Goal: Task Accomplishment & Management: Manage account settings

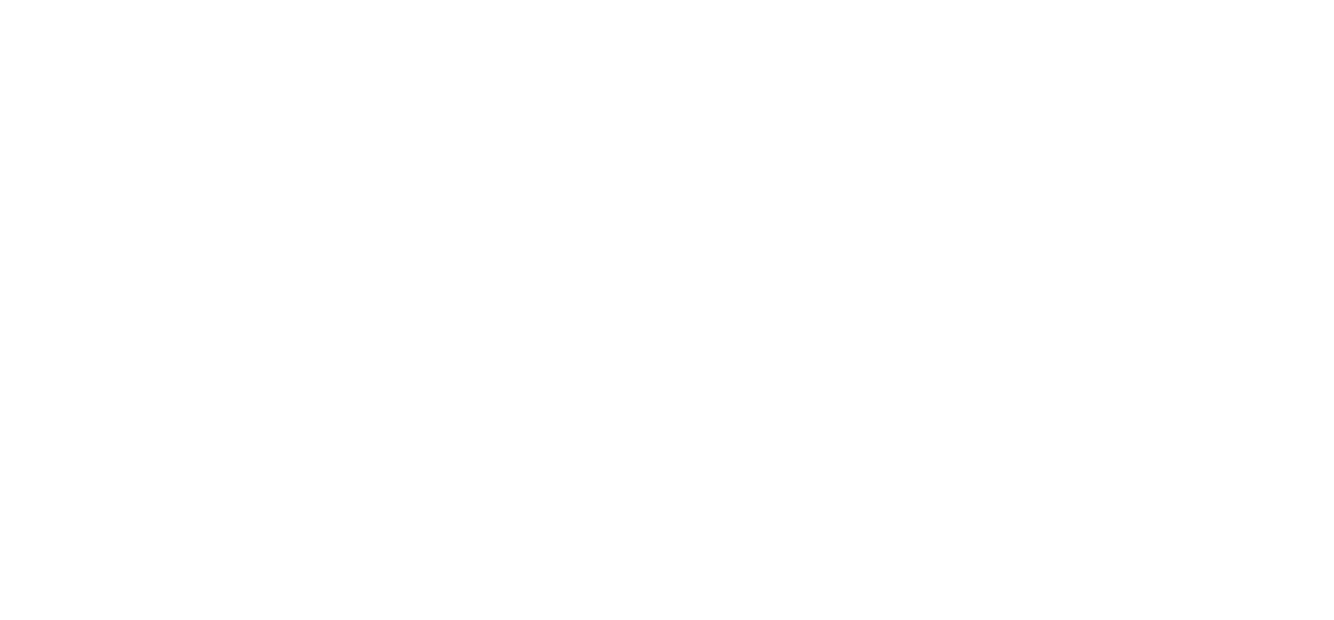
select select "28"
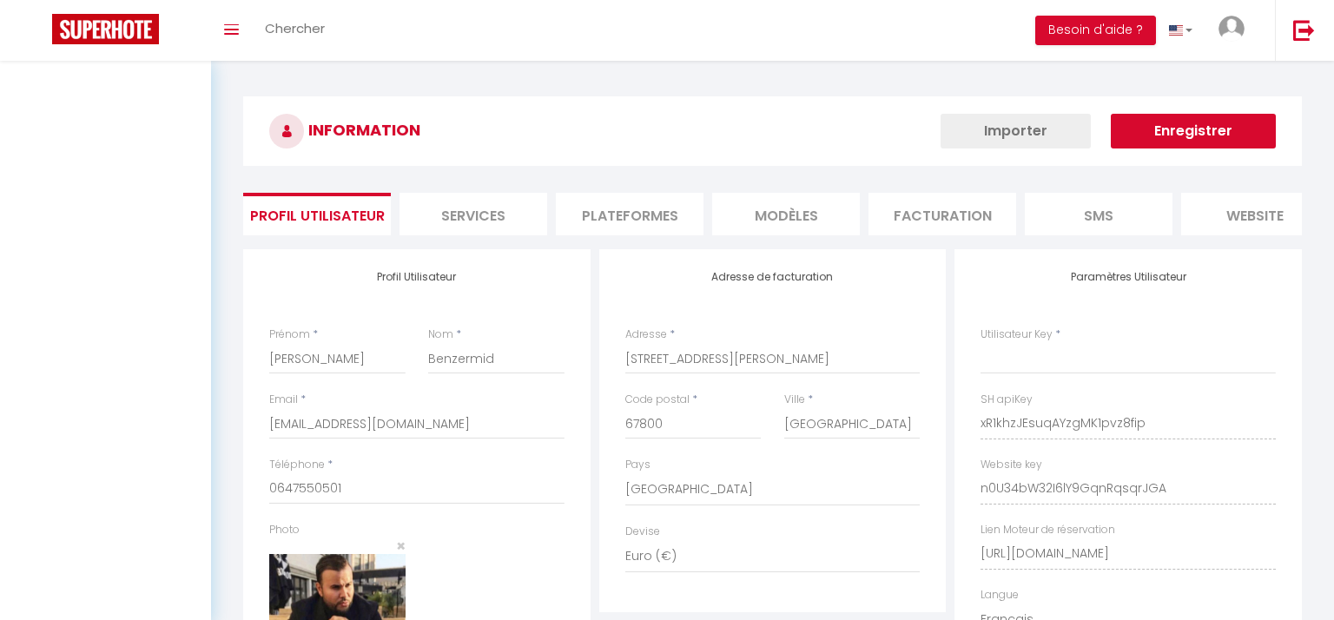
type input "xR1khzJEsuqAYzgMK1pvz8fip"
type input "n0U34bW32I6lY9GqnRqsqrJGA"
type input "[URL][DOMAIN_NAME]"
select select "fr"
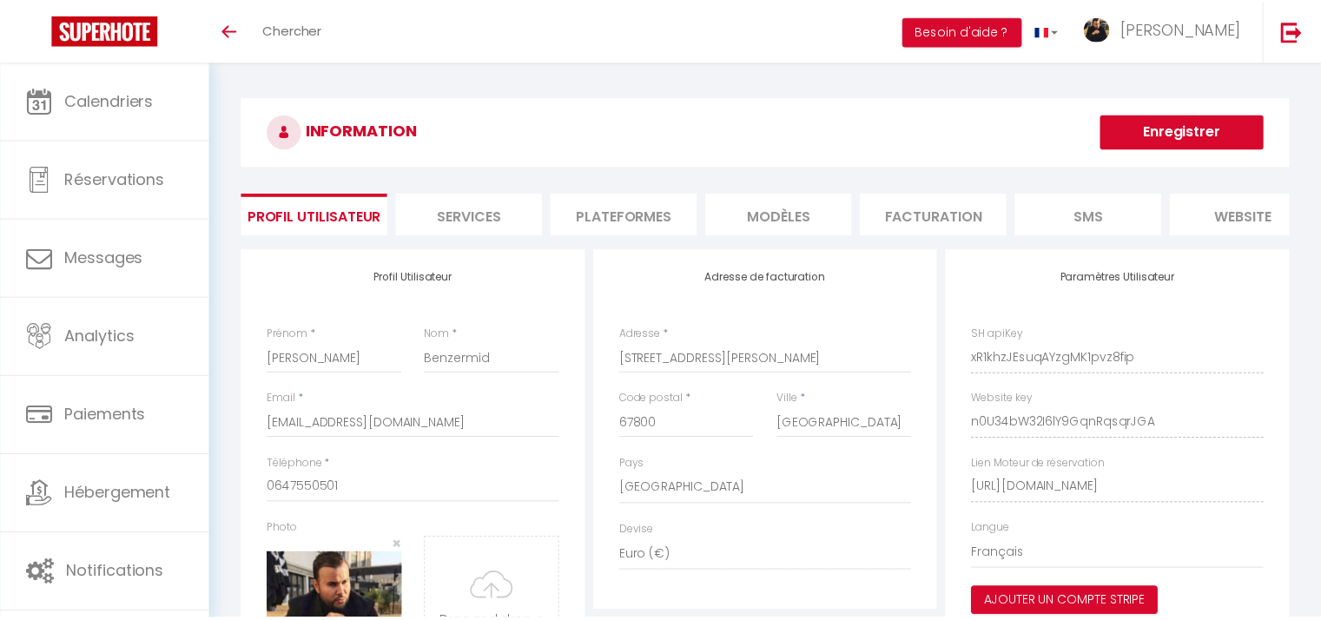
scroll to position [76, 0]
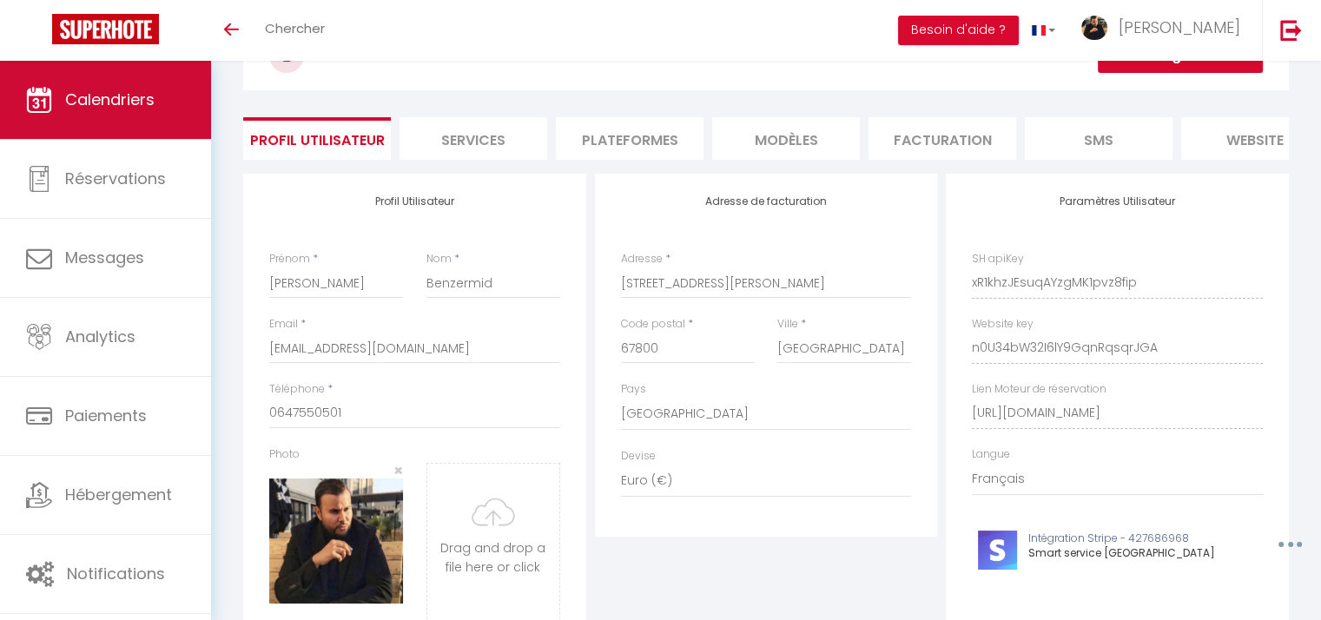
click at [133, 107] on span "Calendriers" at bounding box center [109, 100] width 89 height 22
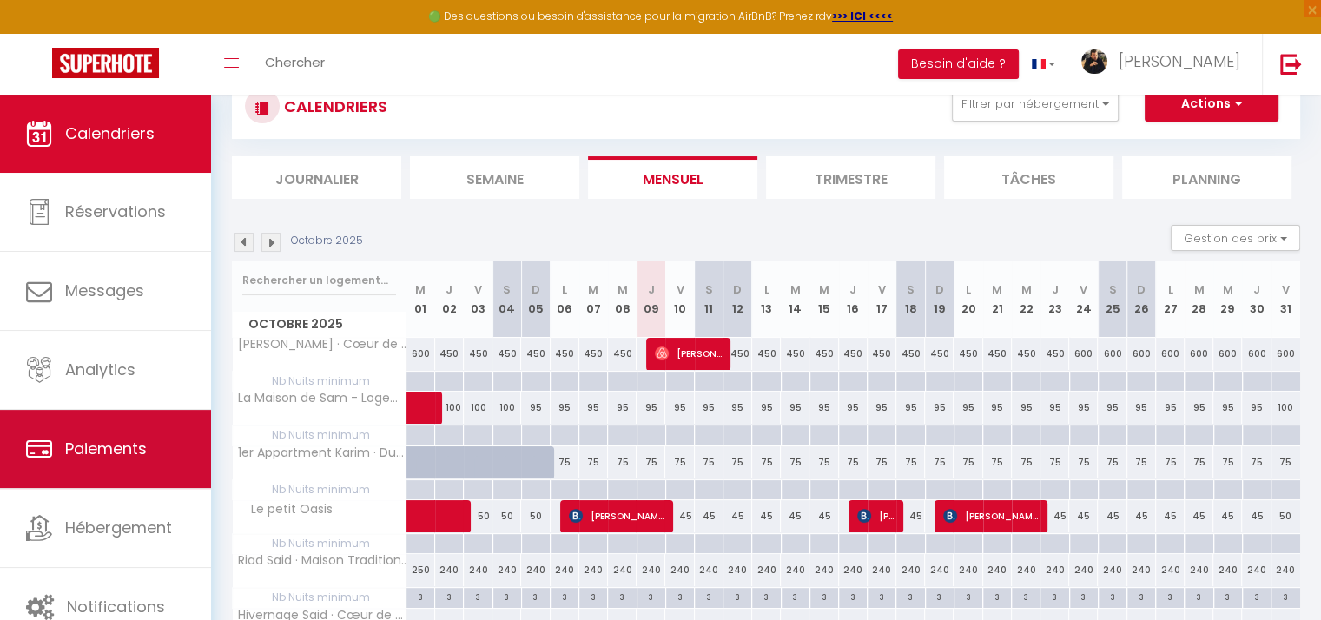
scroll to position [174, 0]
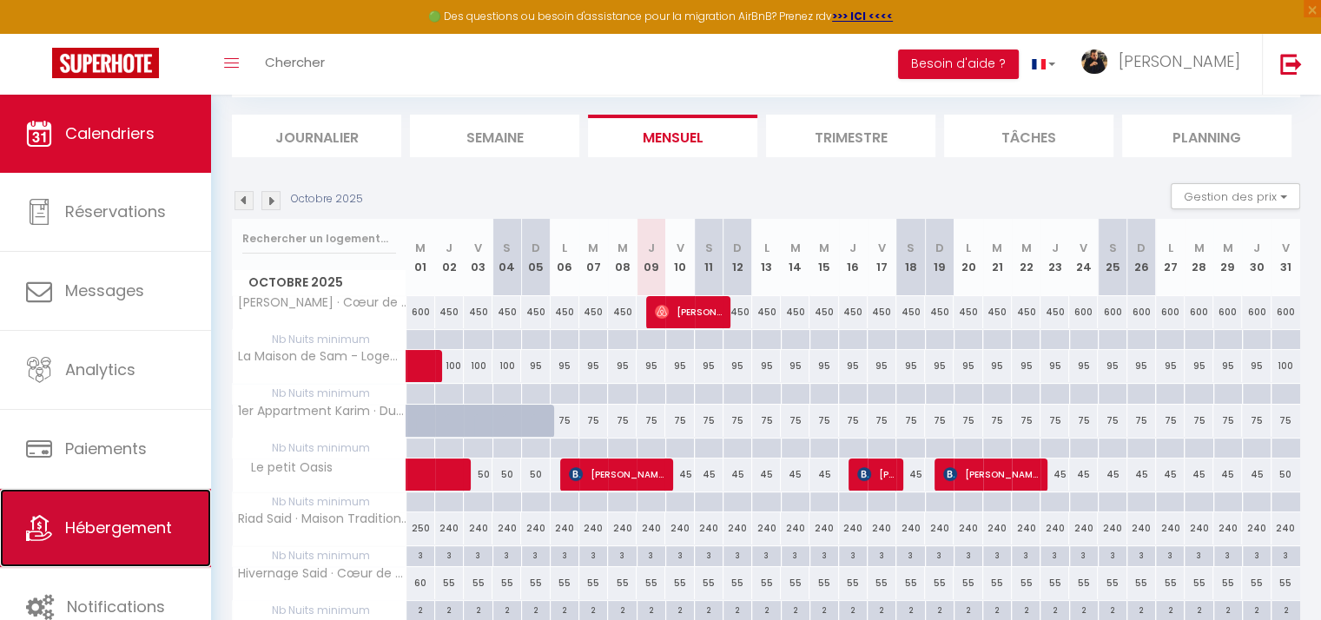
click at [122, 518] on span "Hébergement" at bounding box center [118, 528] width 107 height 22
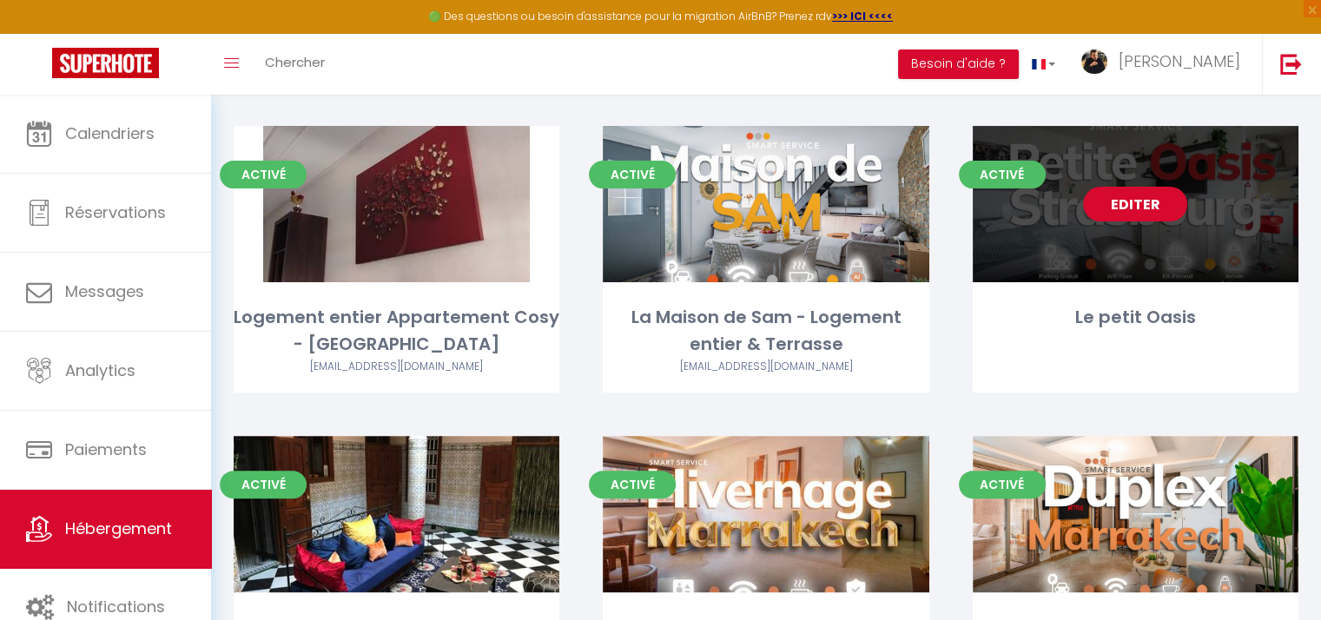
scroll to position [507, 0]
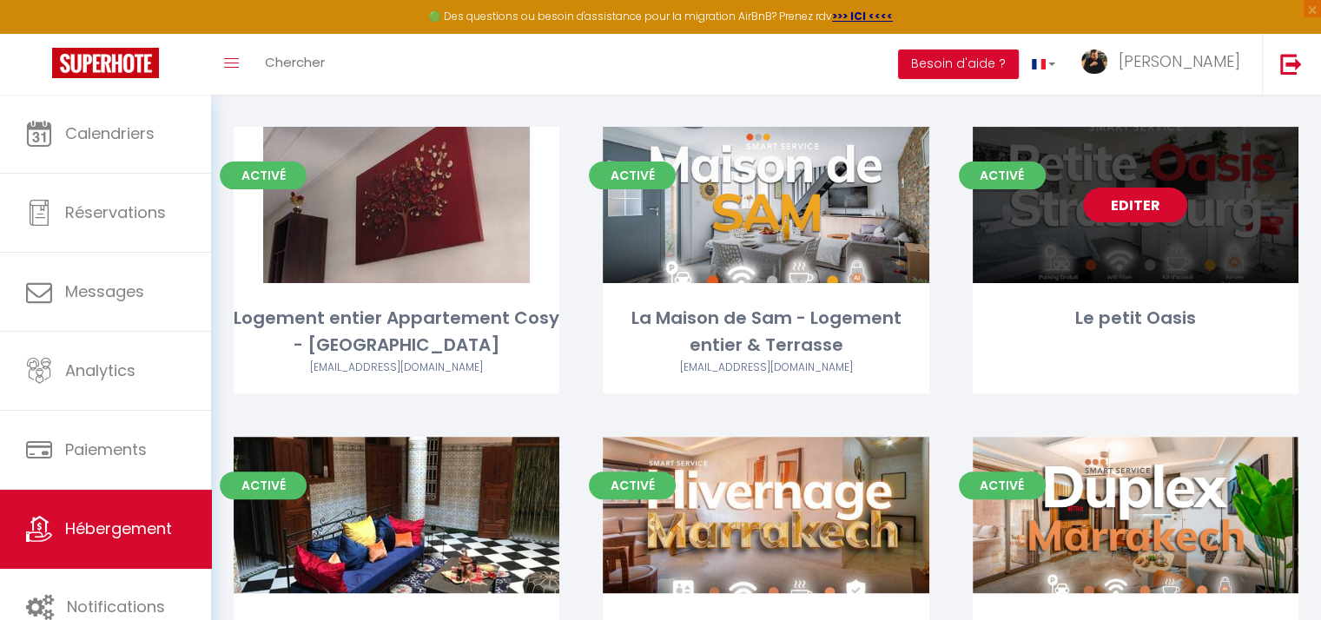
click at [1123, 188] on link "Editer" at bounding box center [1135, 205] width 104 height 35
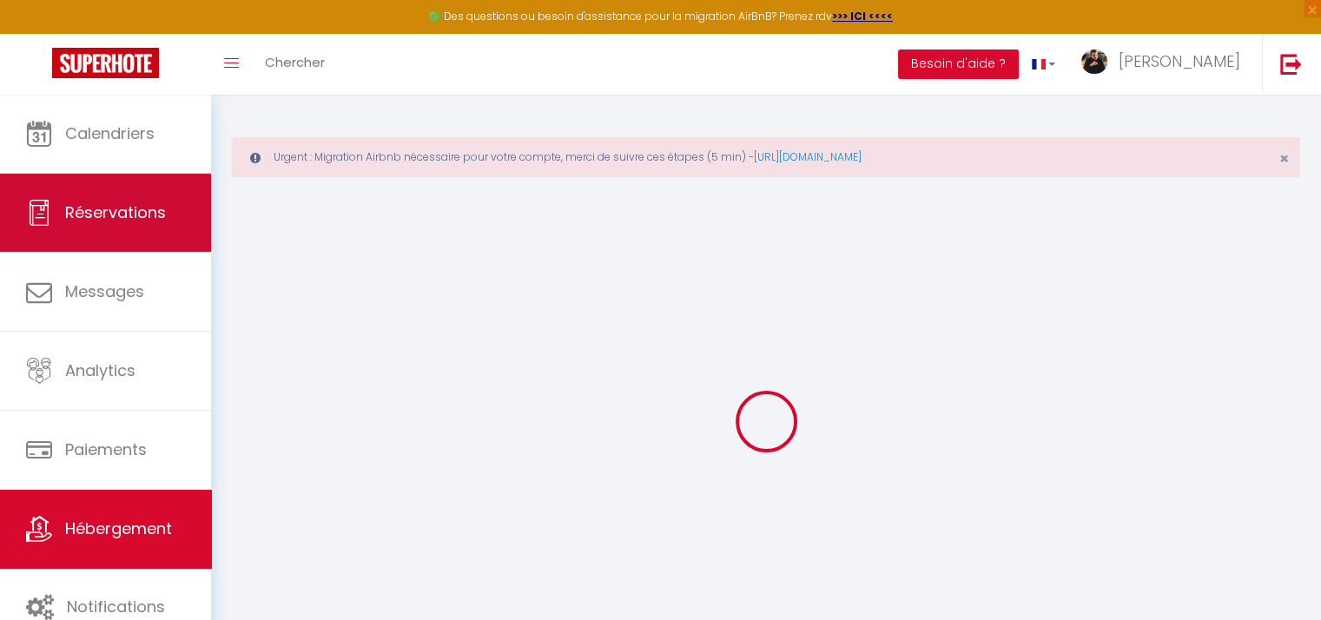
checkbox input "true"
checkbox input "false"
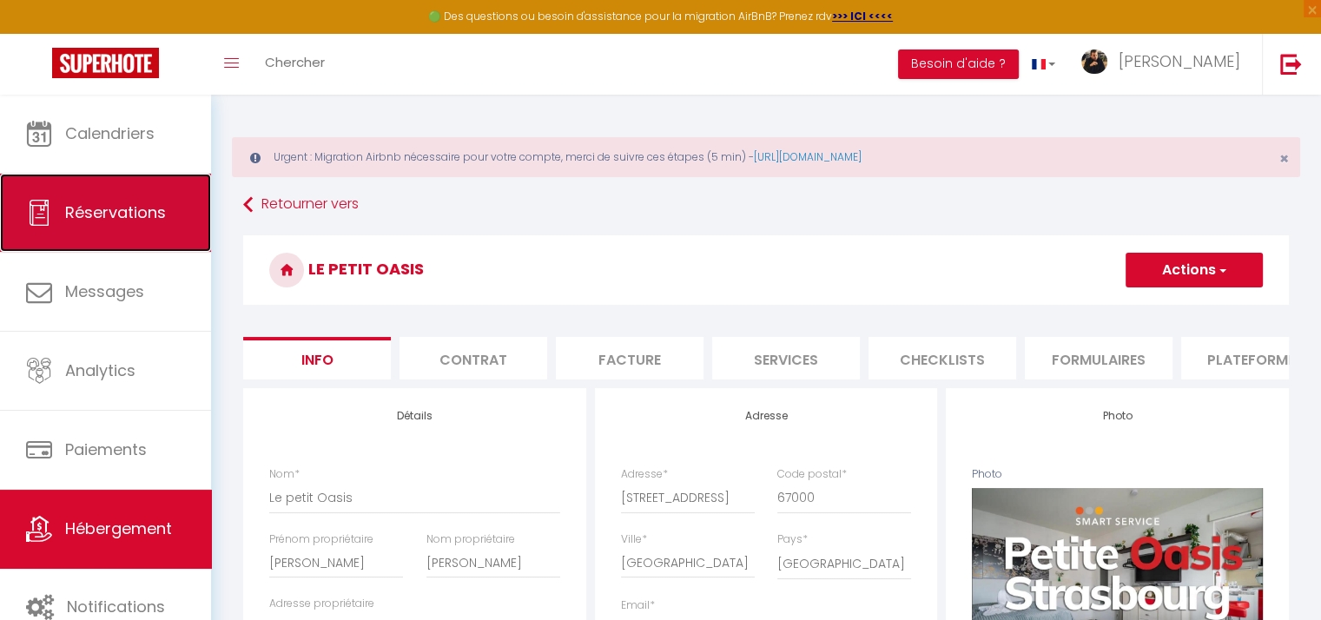
click at [125, 221] on span "Réservations" at bounding box center [115, 212] width 101 height 22
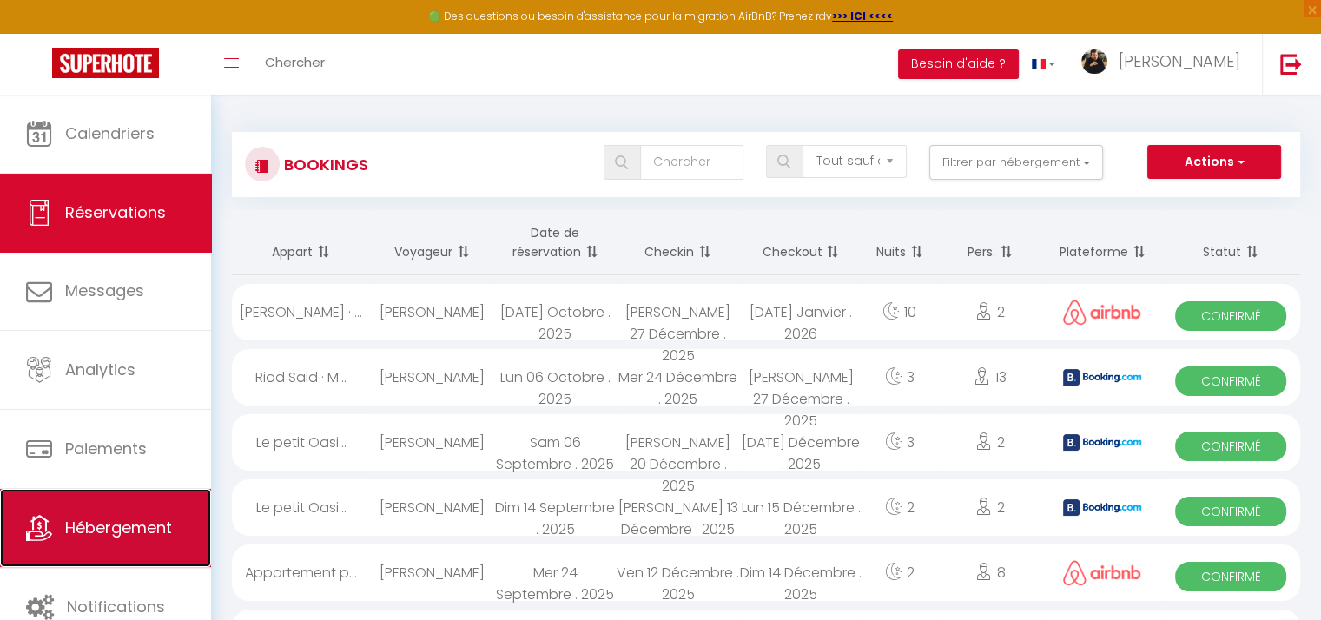
click at [128, 539] on link "Hébergement" at bounding box center [105, 528] width 211 height 78
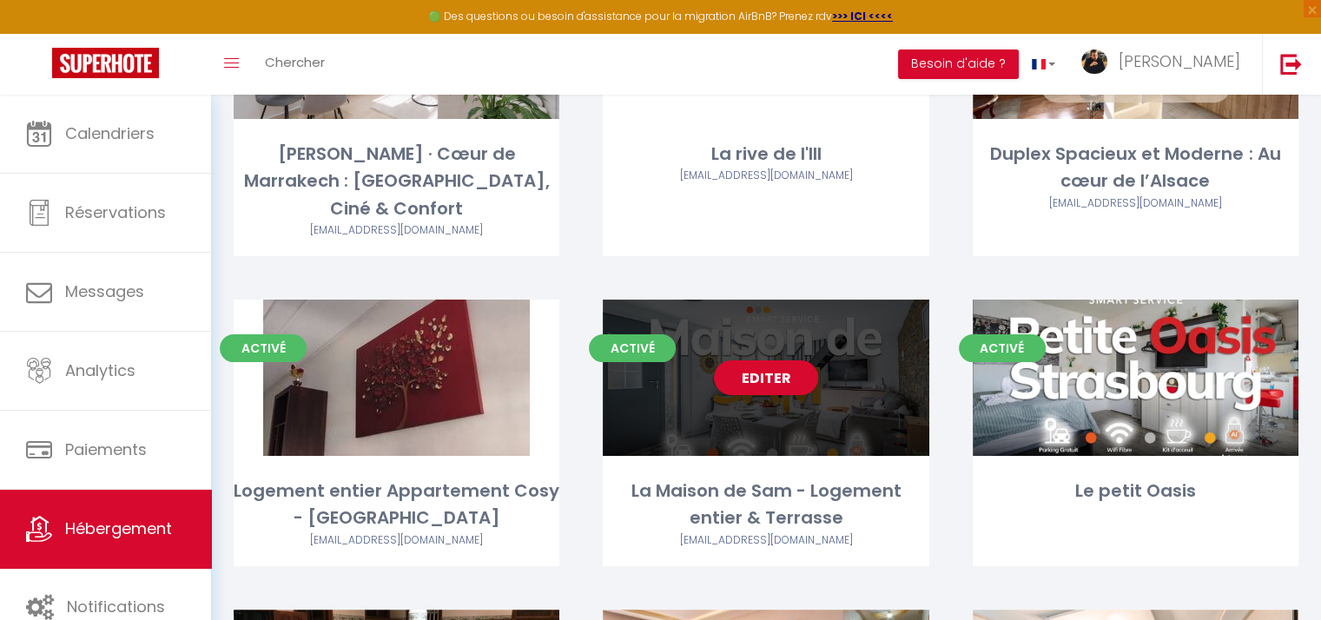
scroll to position [507, 0]
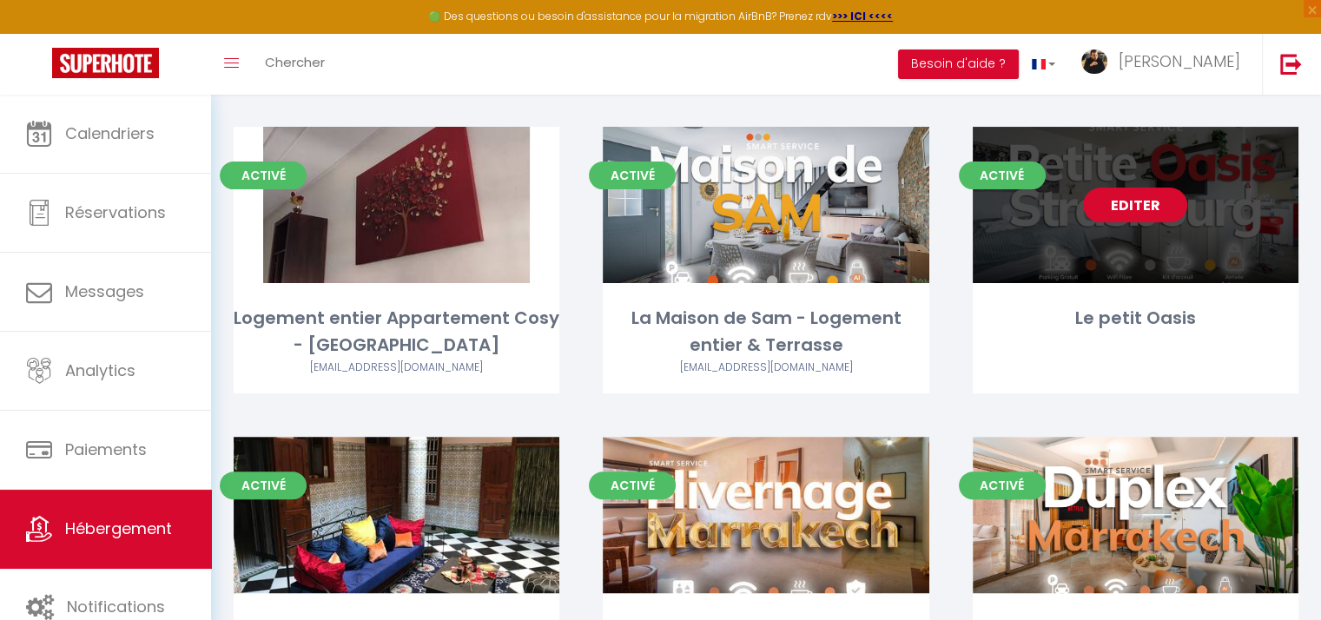
click at [1130, 188] on link "Editer" at bounding box center [1135, 205] width 104 height 35
select select "3"
select select "2"
select select "1"
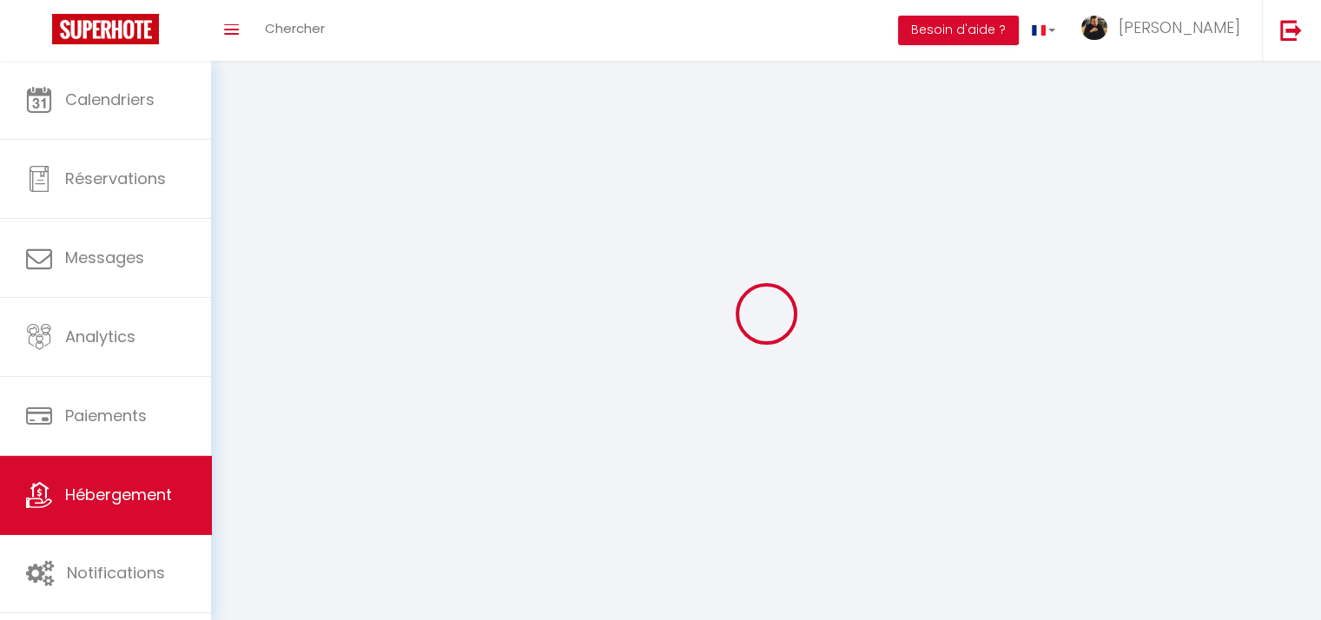
select select
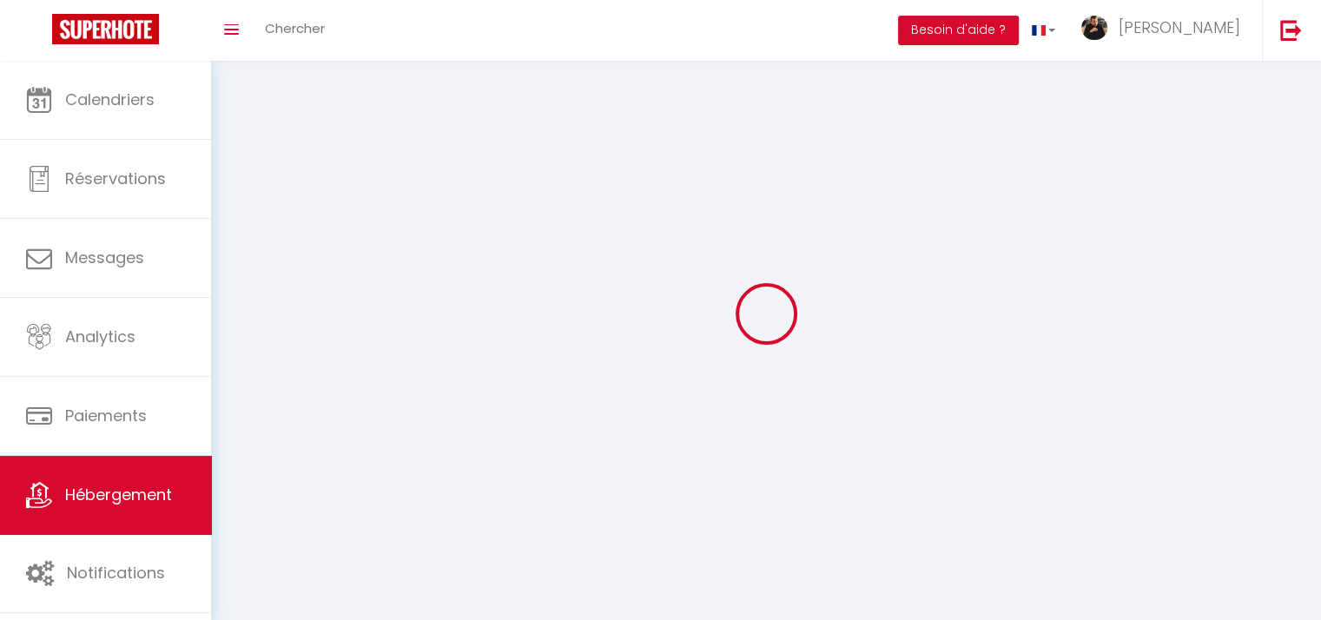
select select
checkbox input "false"
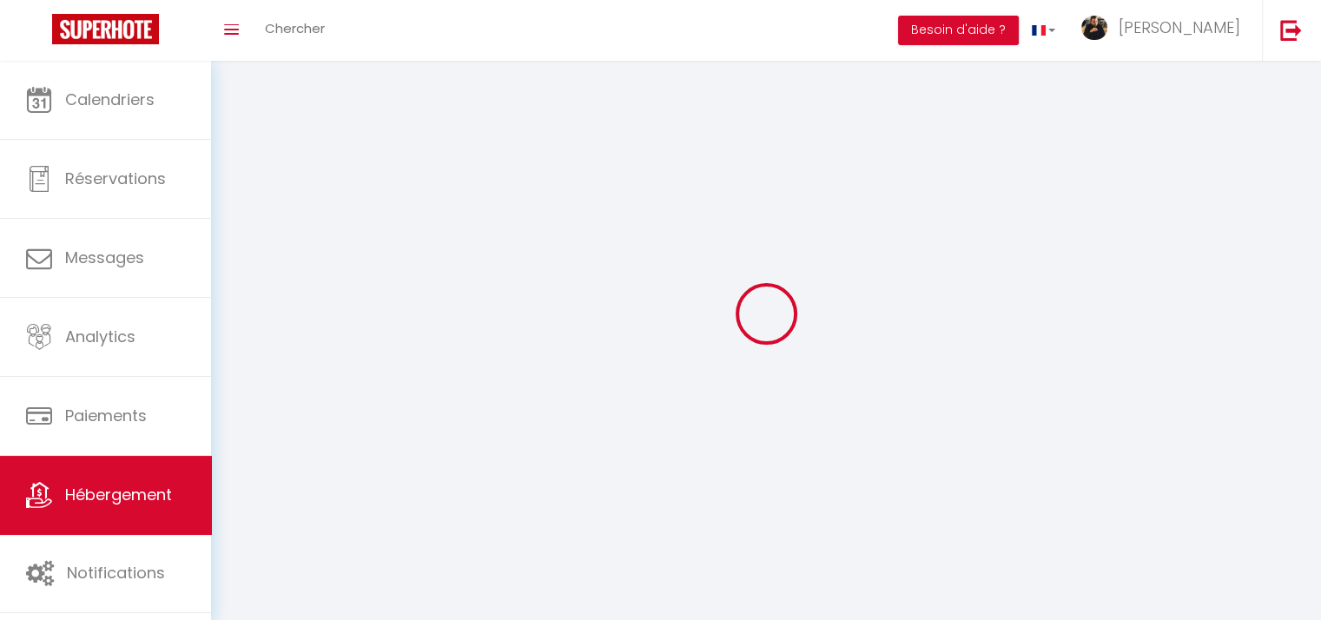
select select
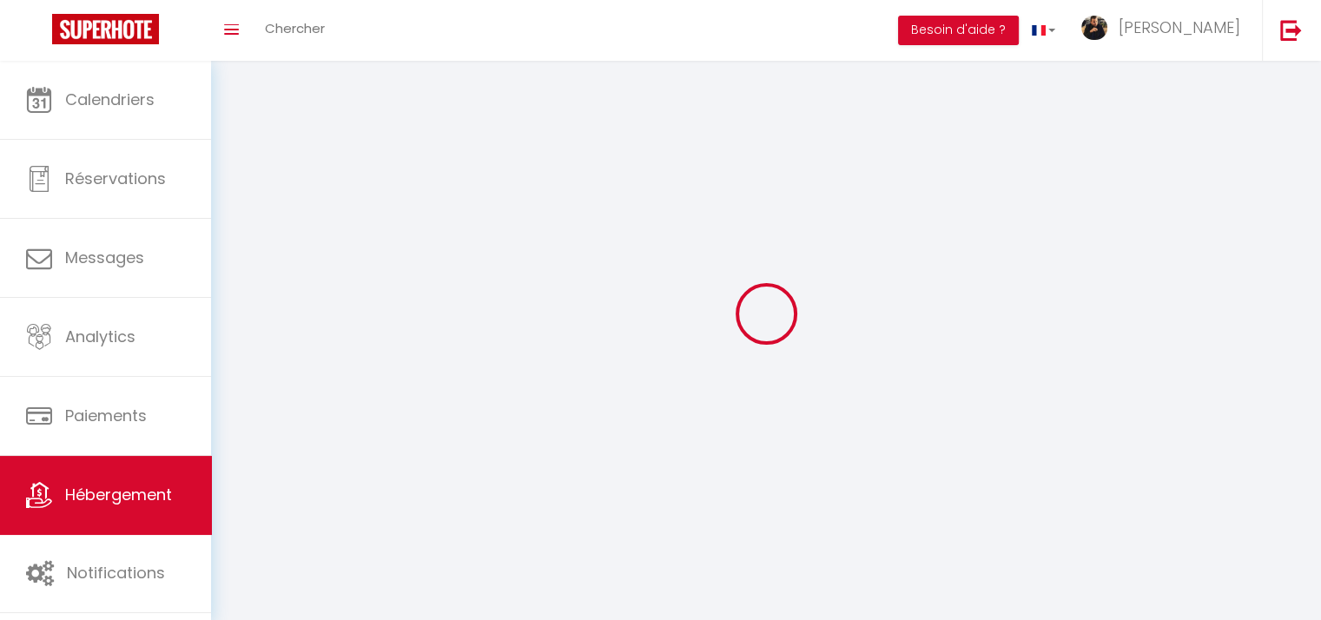
select select
checkbox input "false"
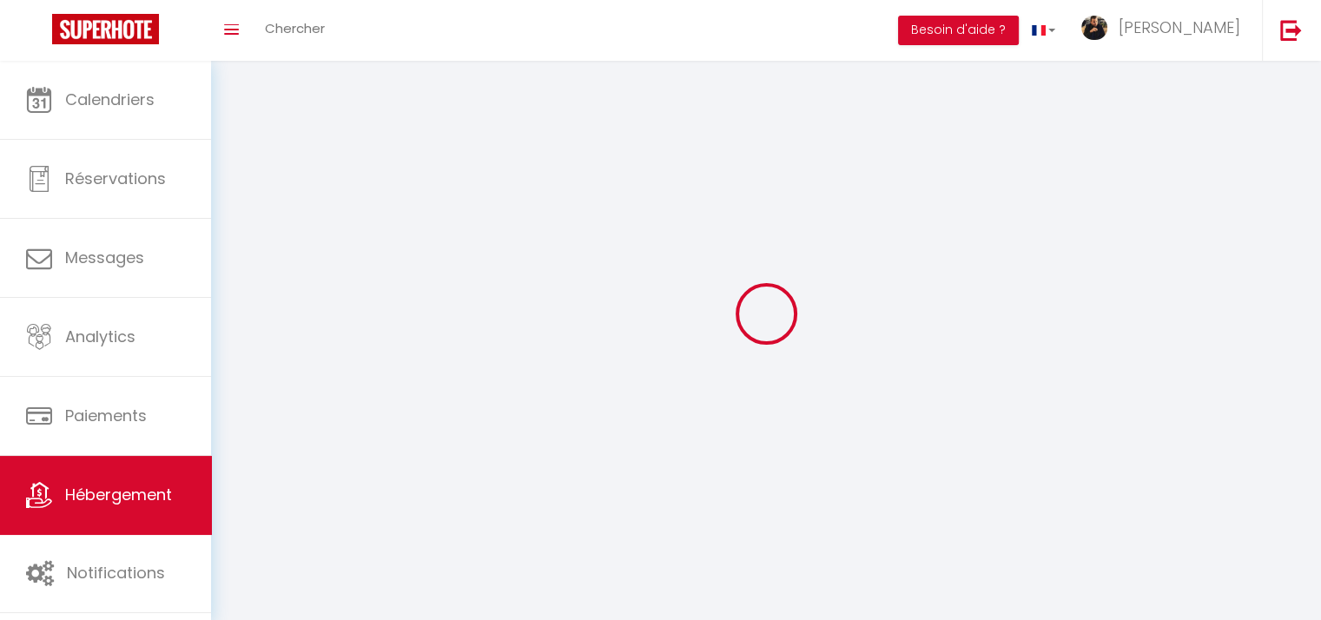
checkbox input "false"
select select
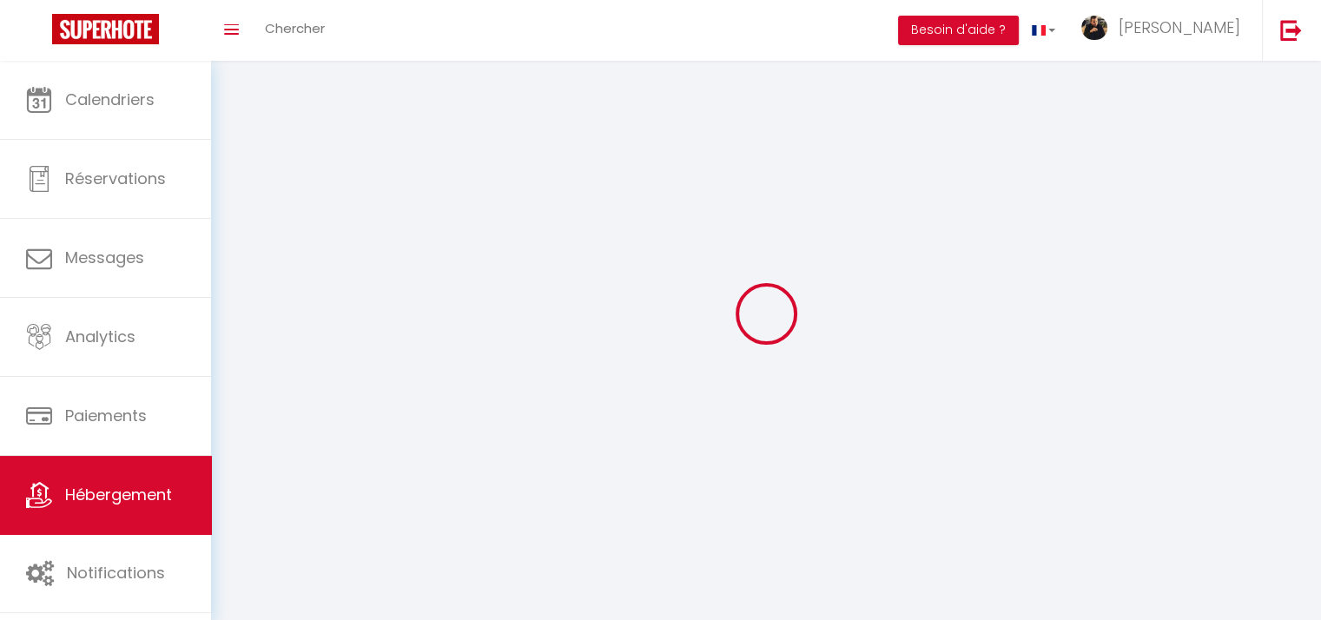
select select
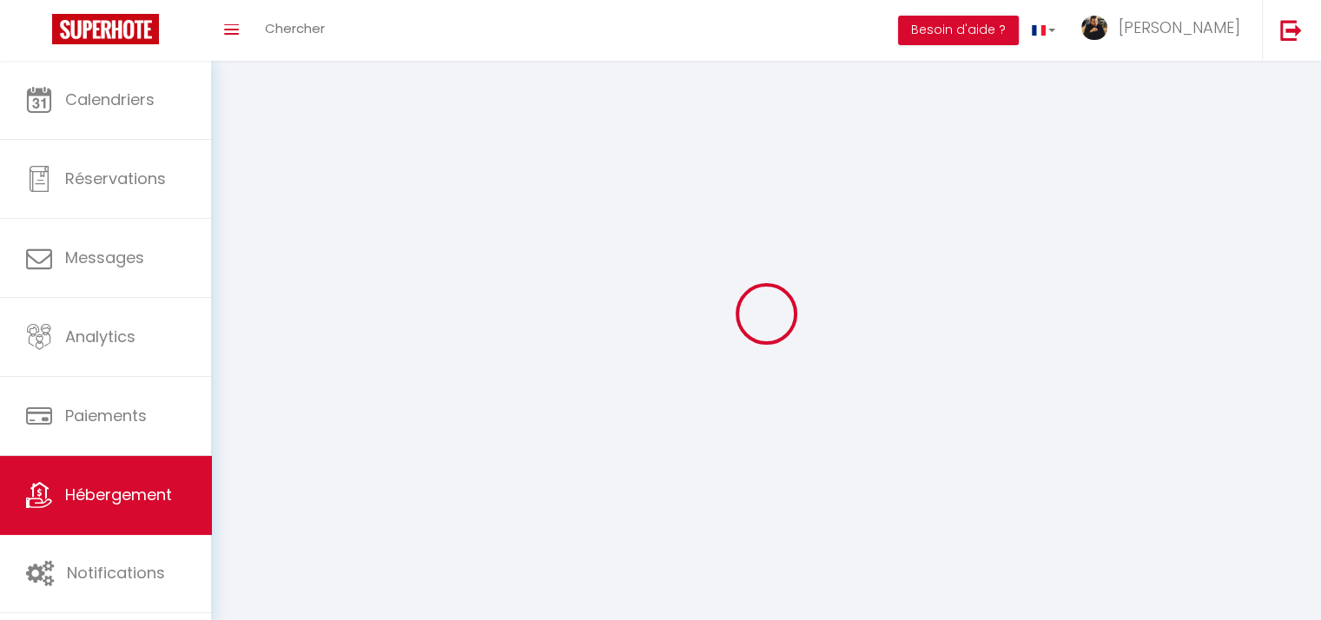
checkbox input "false"
select select
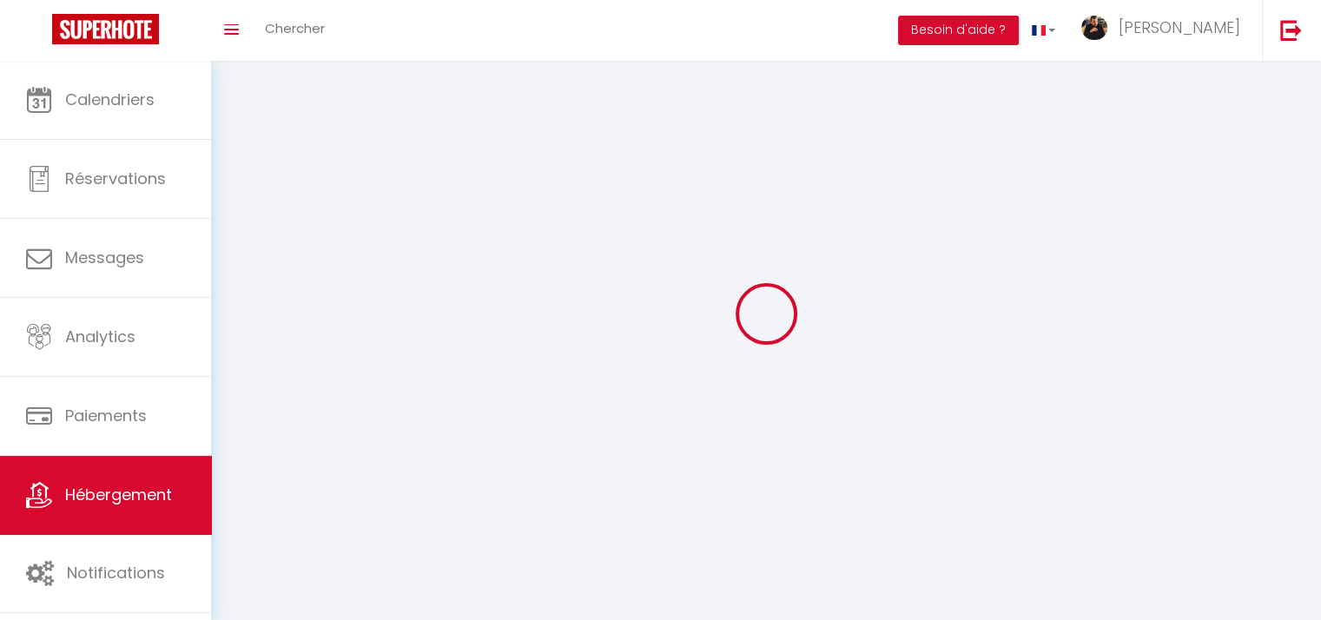
select select
select select "28"
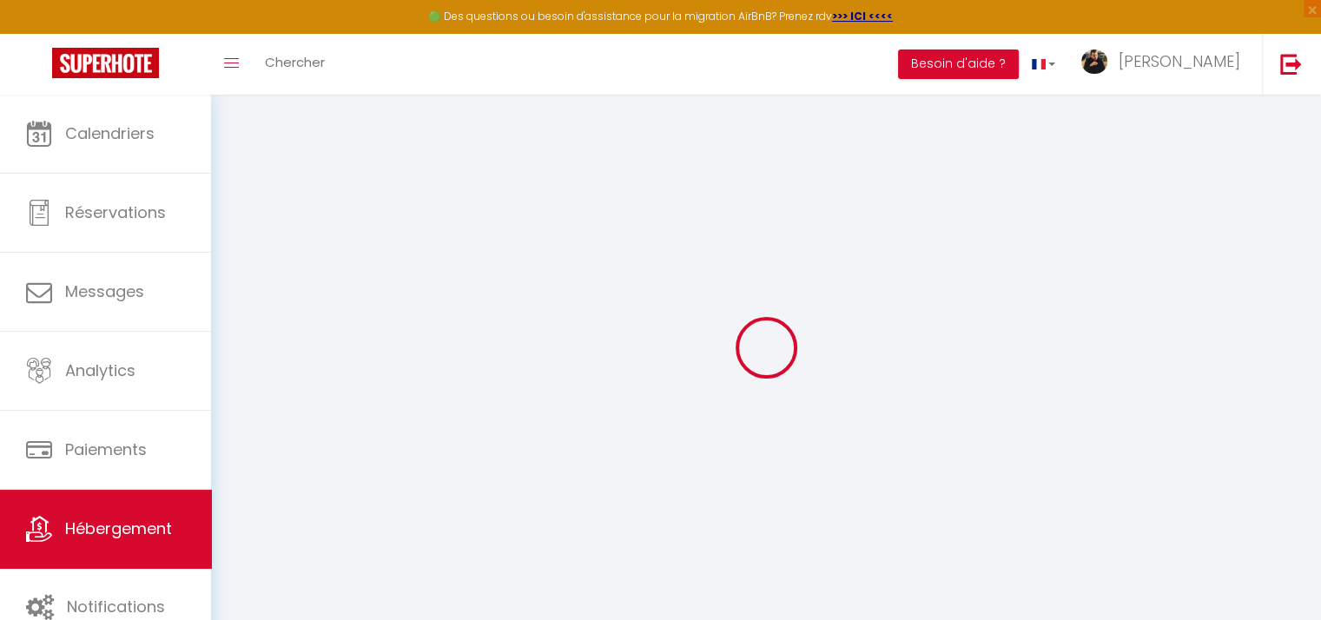
select select
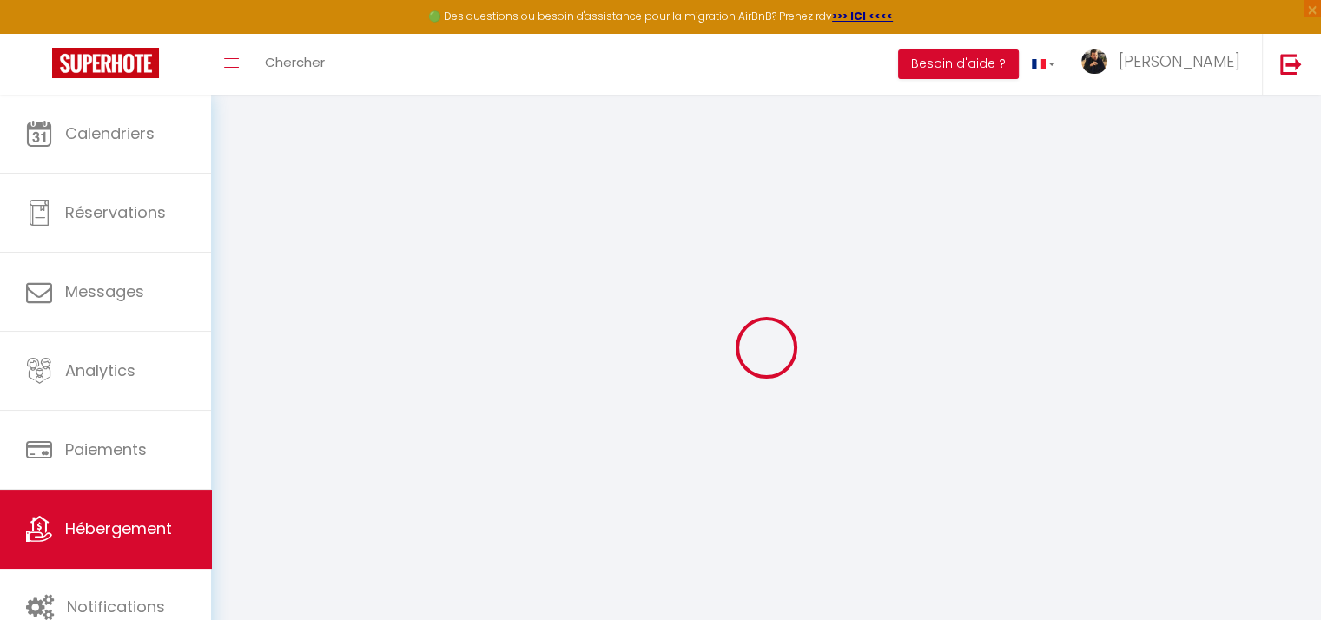
select select
checkbox input "false"
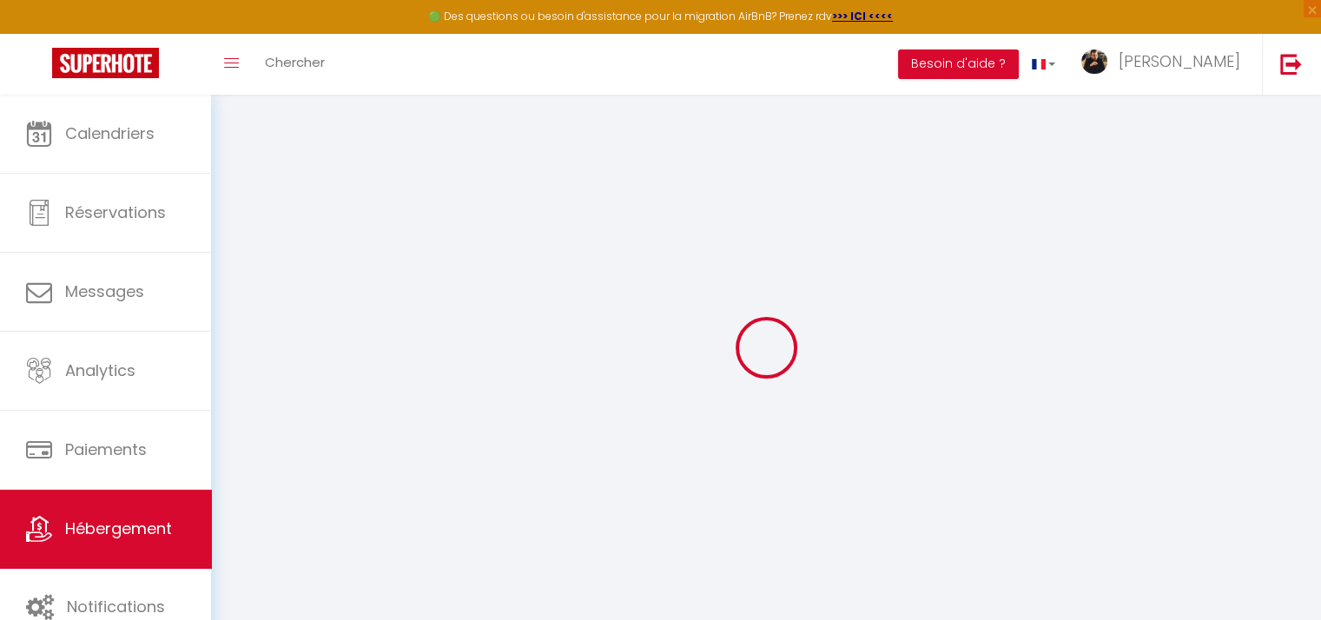
select select
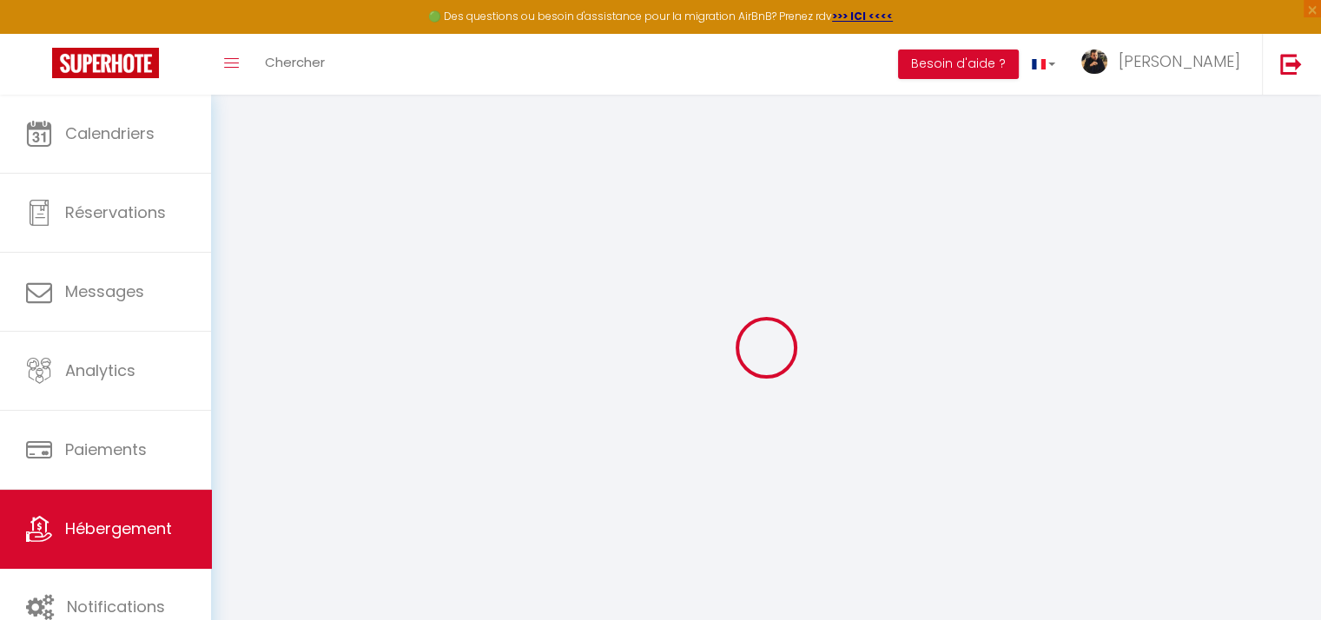
select select
checkbox input "false"
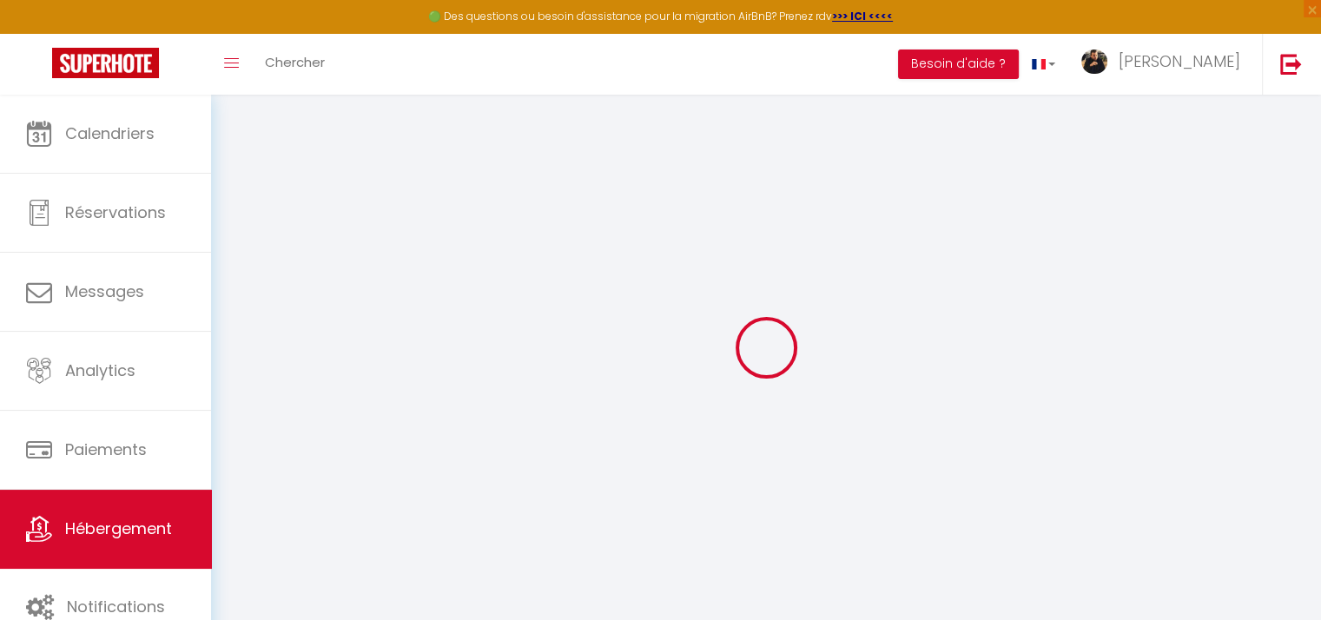
checkbox input "false"
select select
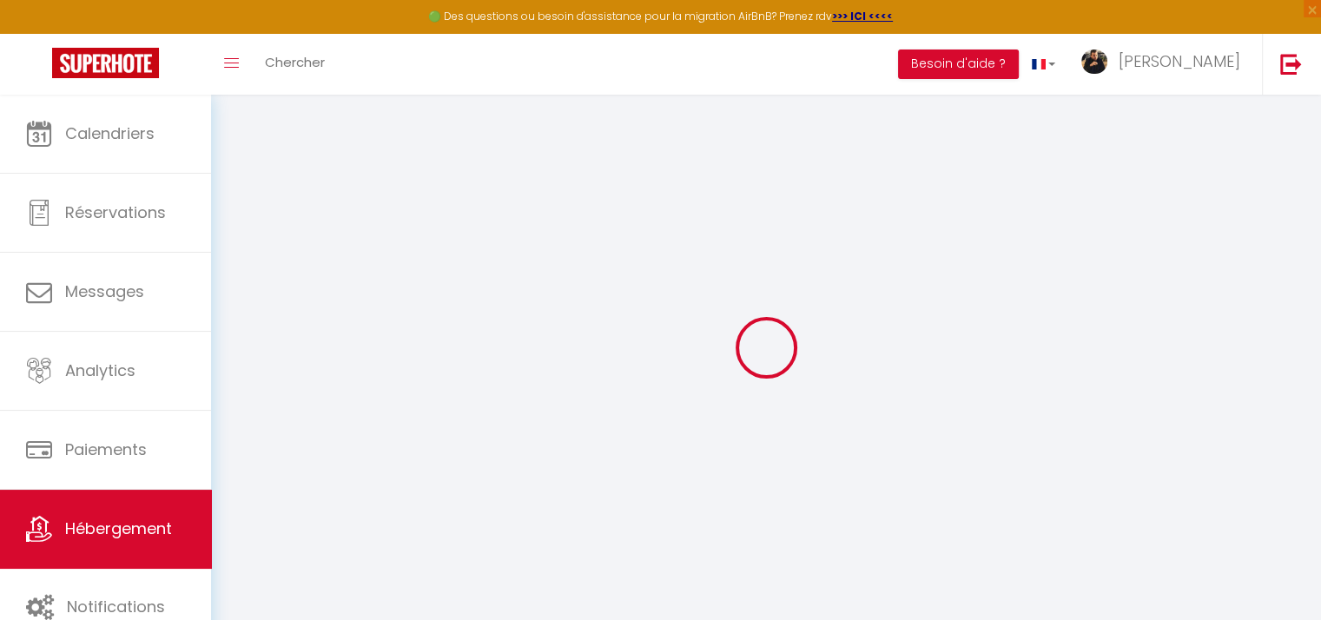
select select
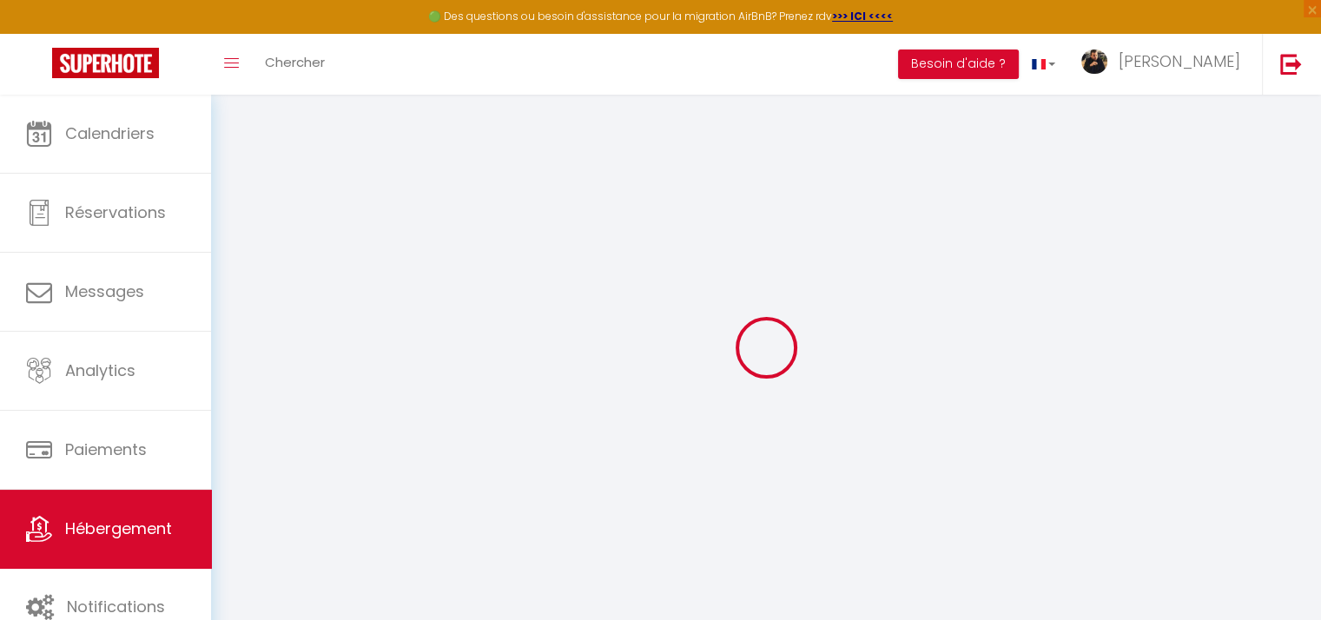
checkbox input "false"
select select
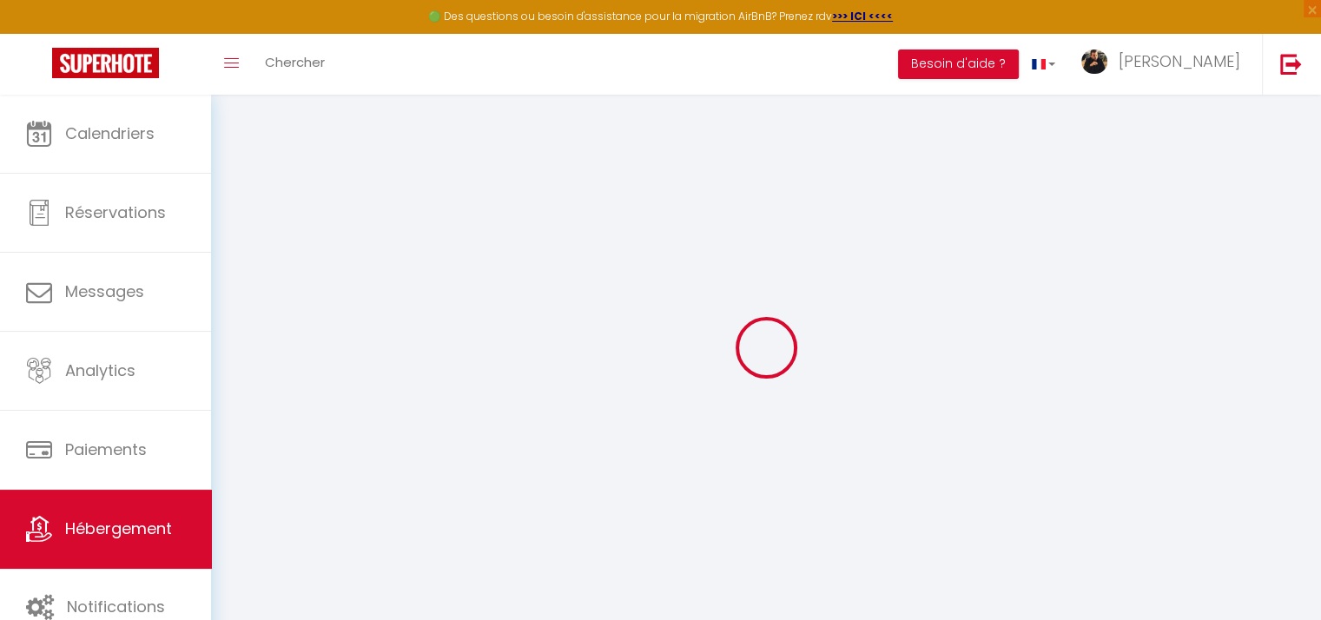
select select
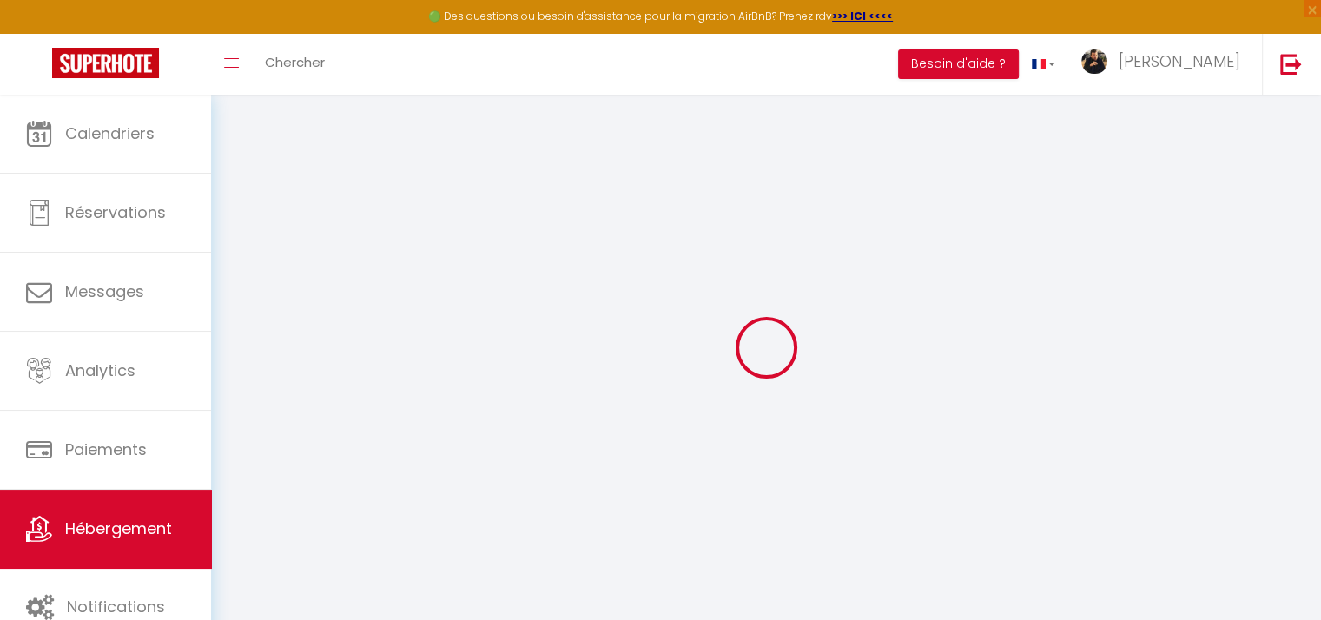
select select
checkbox input "false"
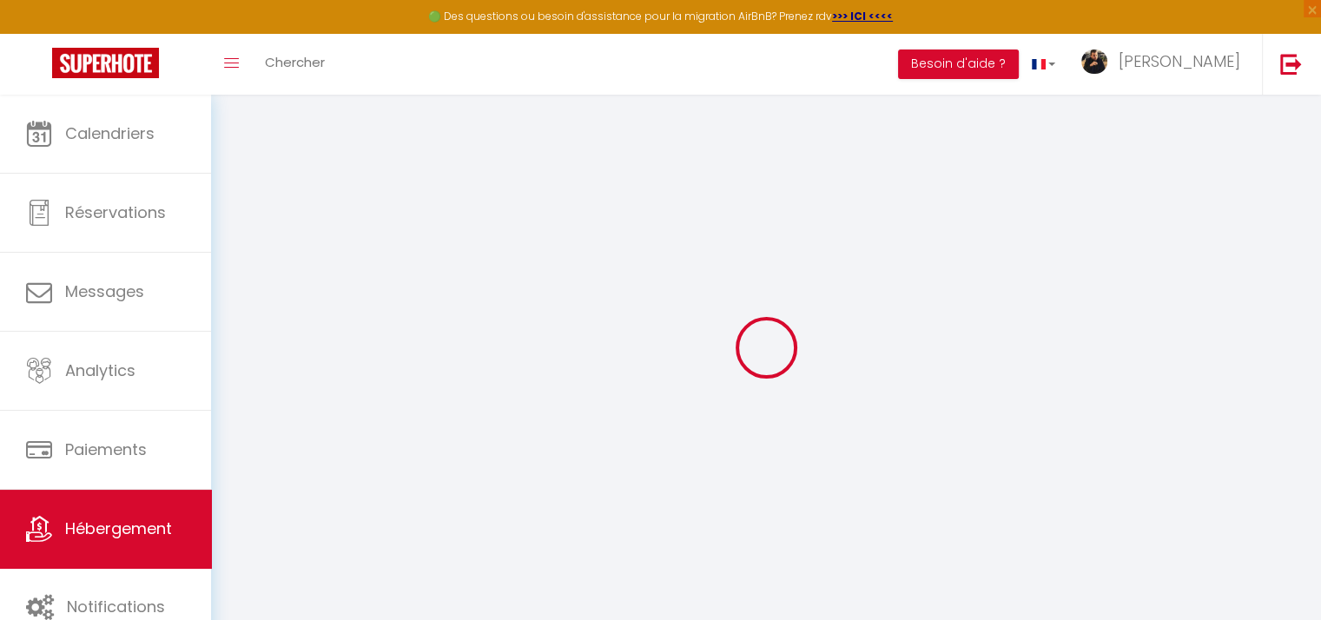
checkbox input "false"
select select
type input "Le petit Oasis"
type input "[PERSON_NAME]"
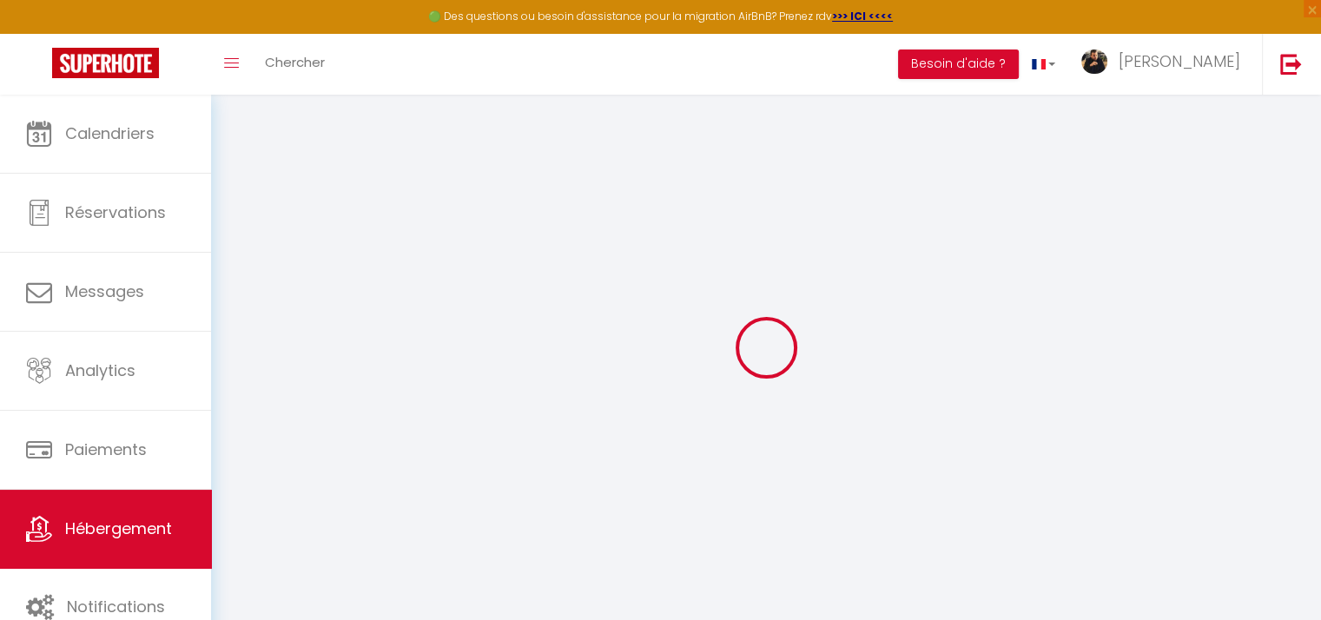
type input "[PERSON_NAME]"
type input "[STREET_ADDRESS]"
type input "[GEOGRAPHIC_DATA]"
select select "2"
select select "1"
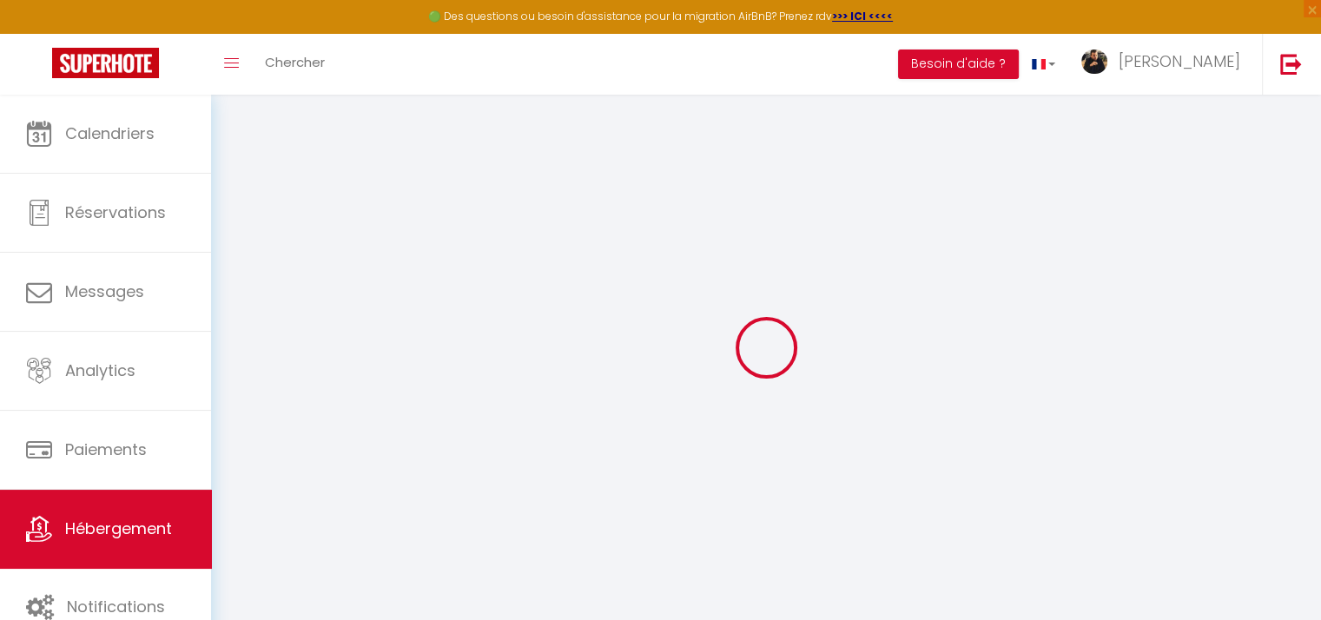
type input "60"
type input "10"
type input "40"
type input "300"
select select
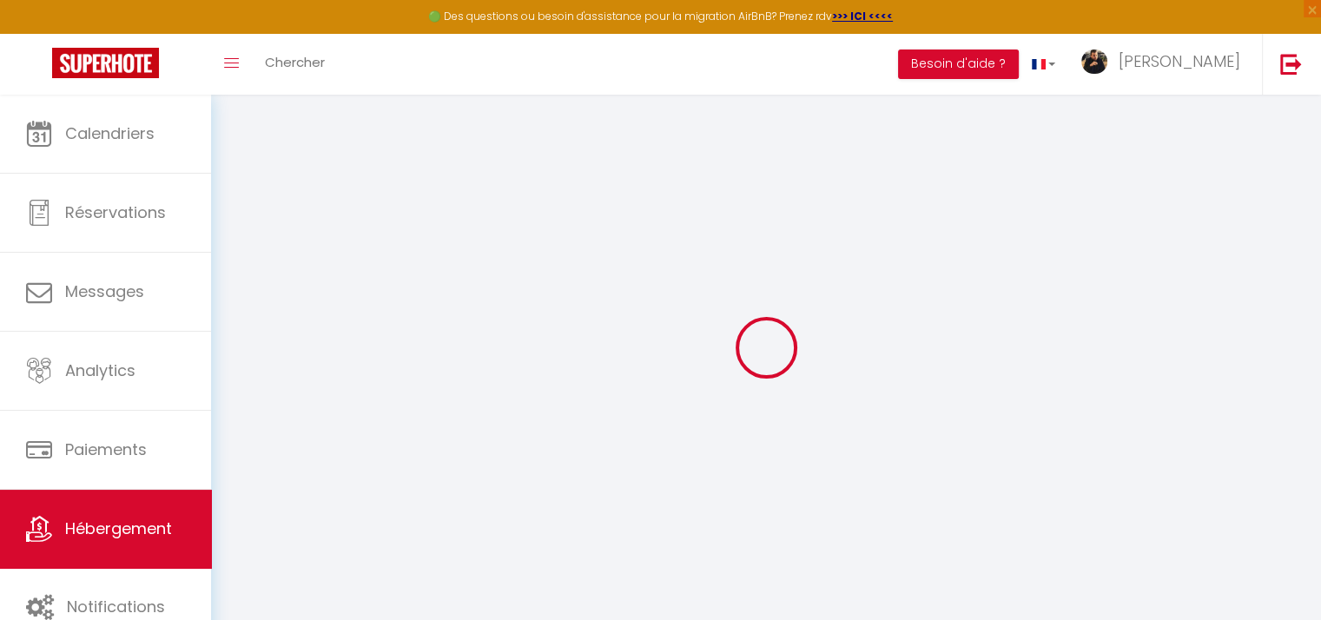
select select
type input "[STREET_ADDRESS]"
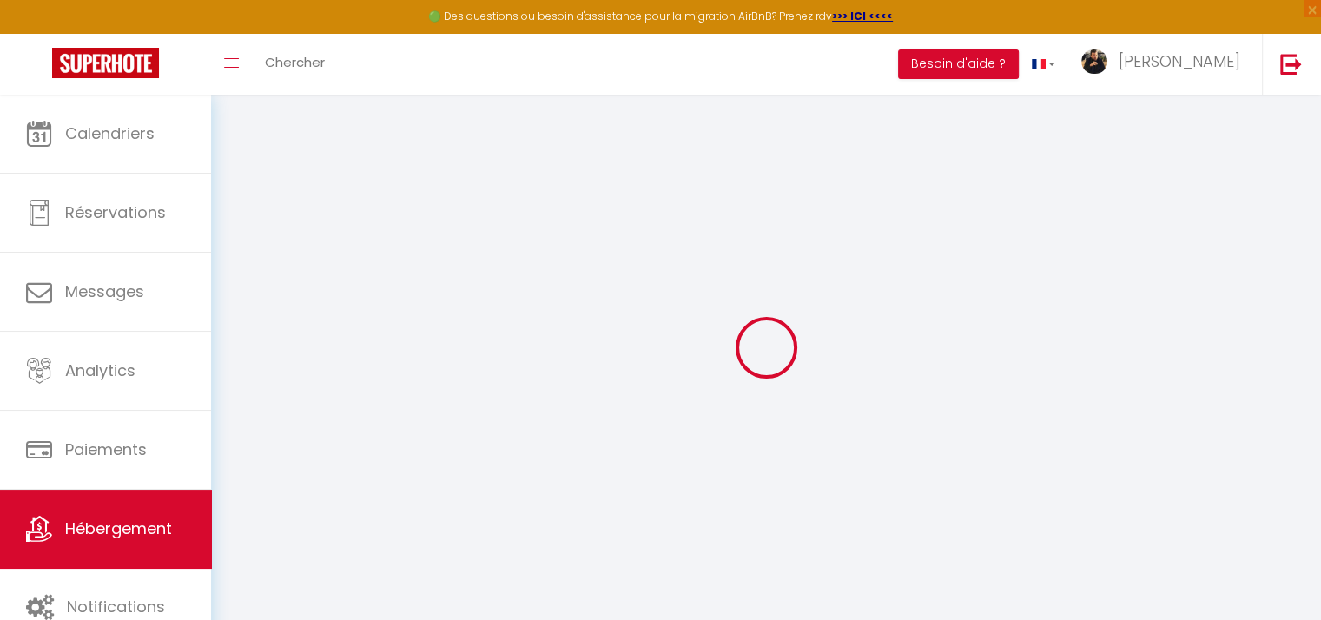
type input "67000"
type input "[GEOGRAPHIC_DATA]"
select select "129"
type input "[EMAIL_ADDRESS][DOMAIN_NAME]"
select select "5112"
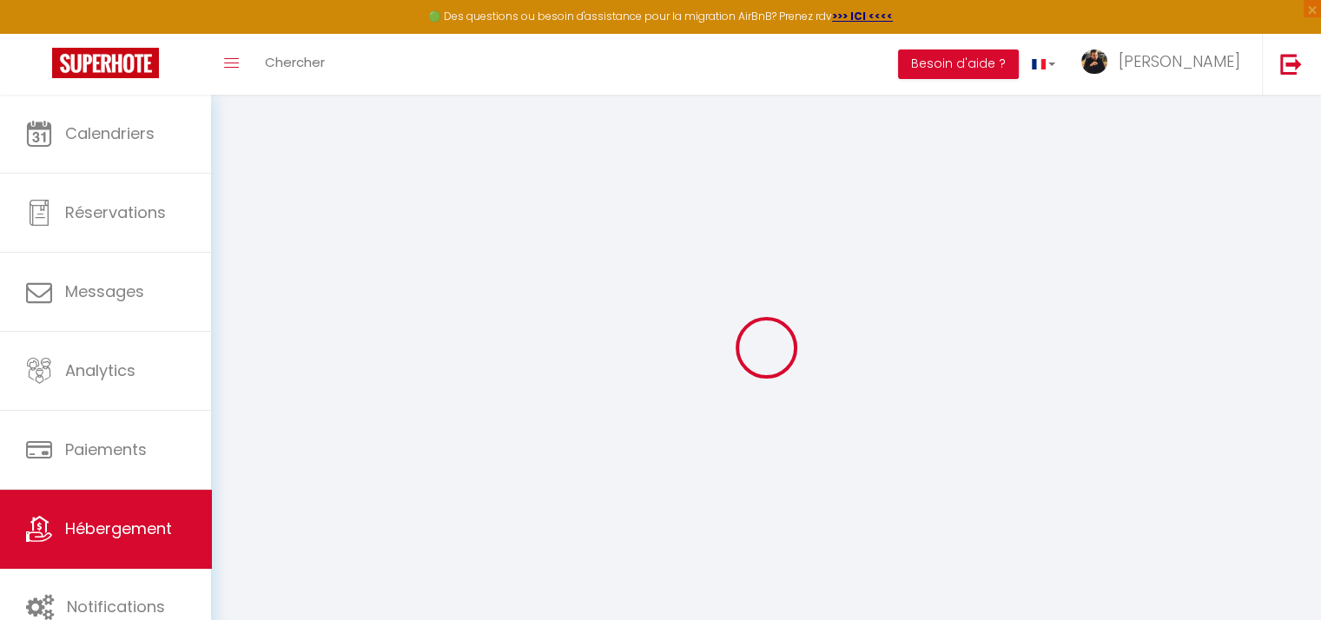
checkbox input "true"
checkbox input "false"
type input "40"
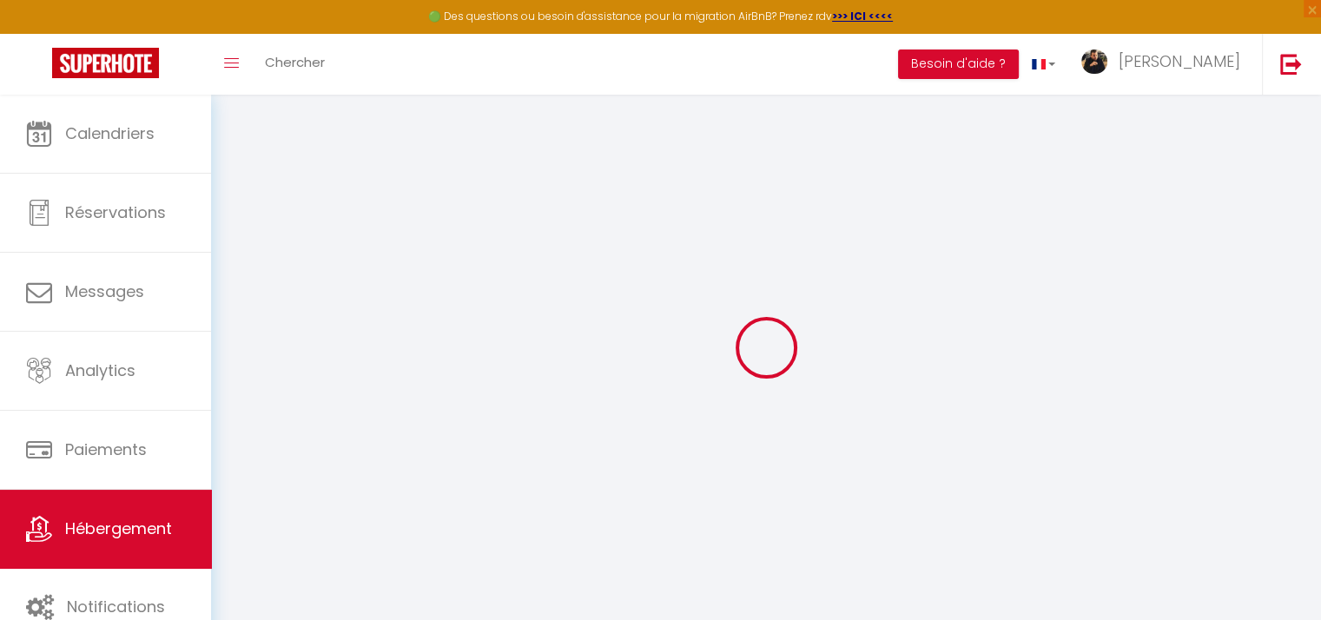
type input "0"
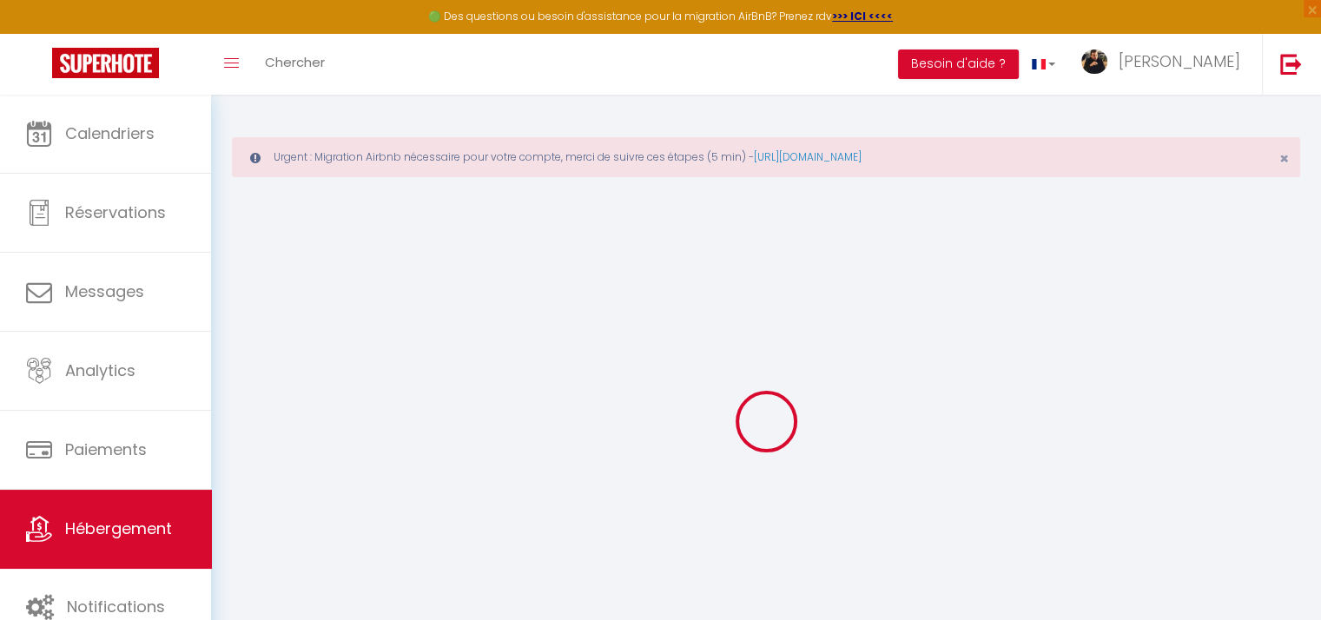
select select
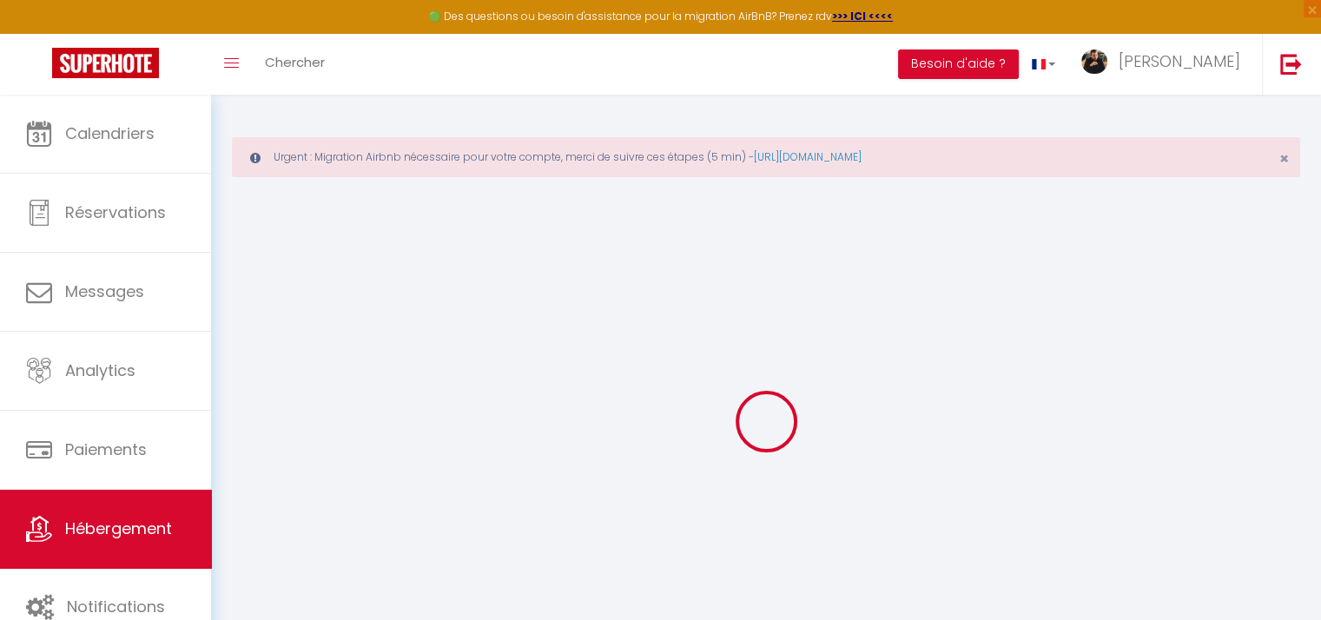
checkbox input "true"
checkbox input "false"
select select
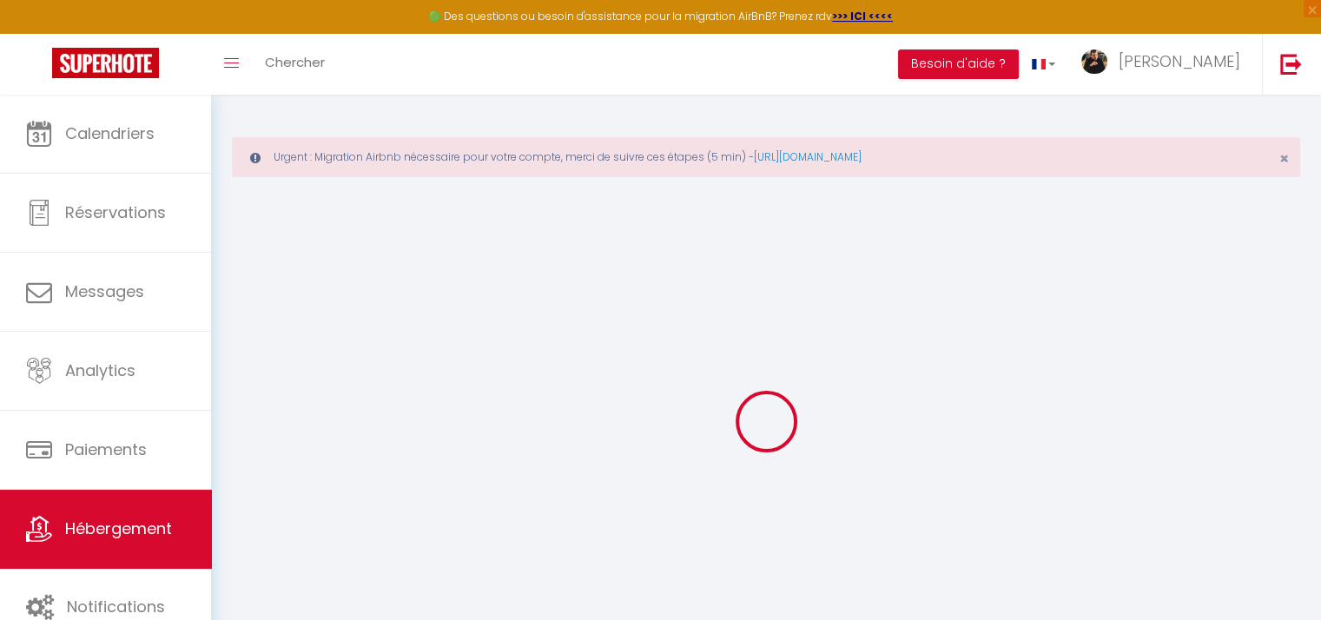
select select
checkbox input "true"
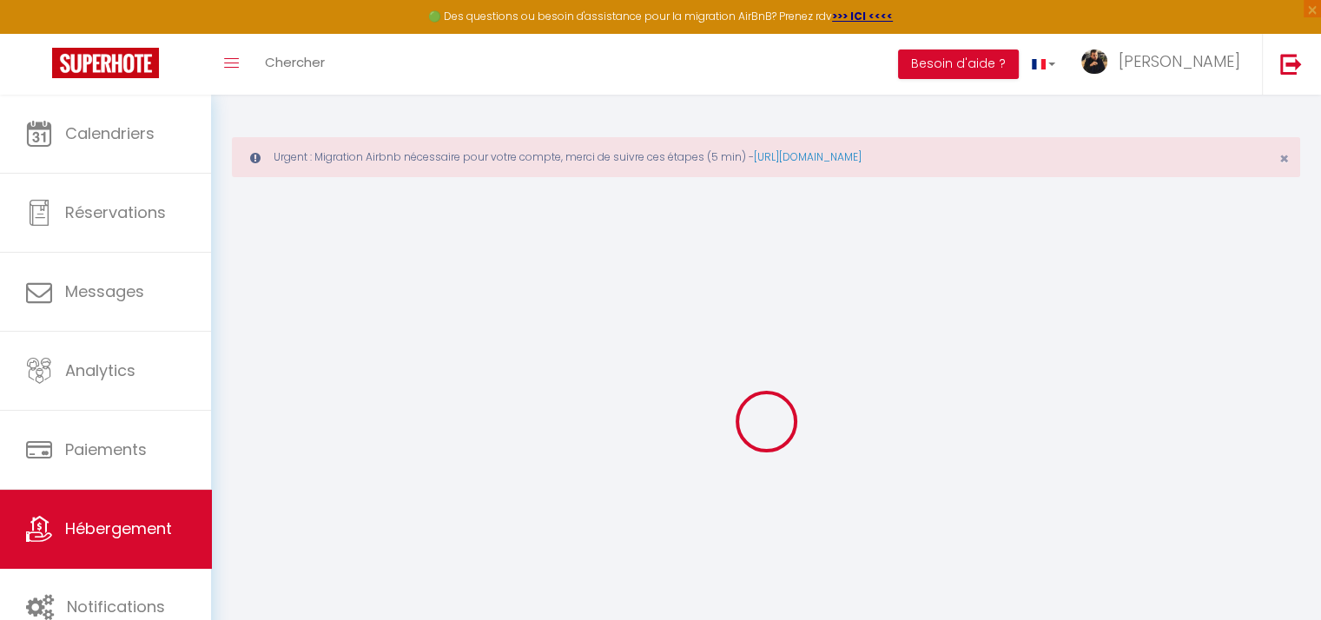
checkbox input "true"
checkbox input "false"
checkbox input "true"
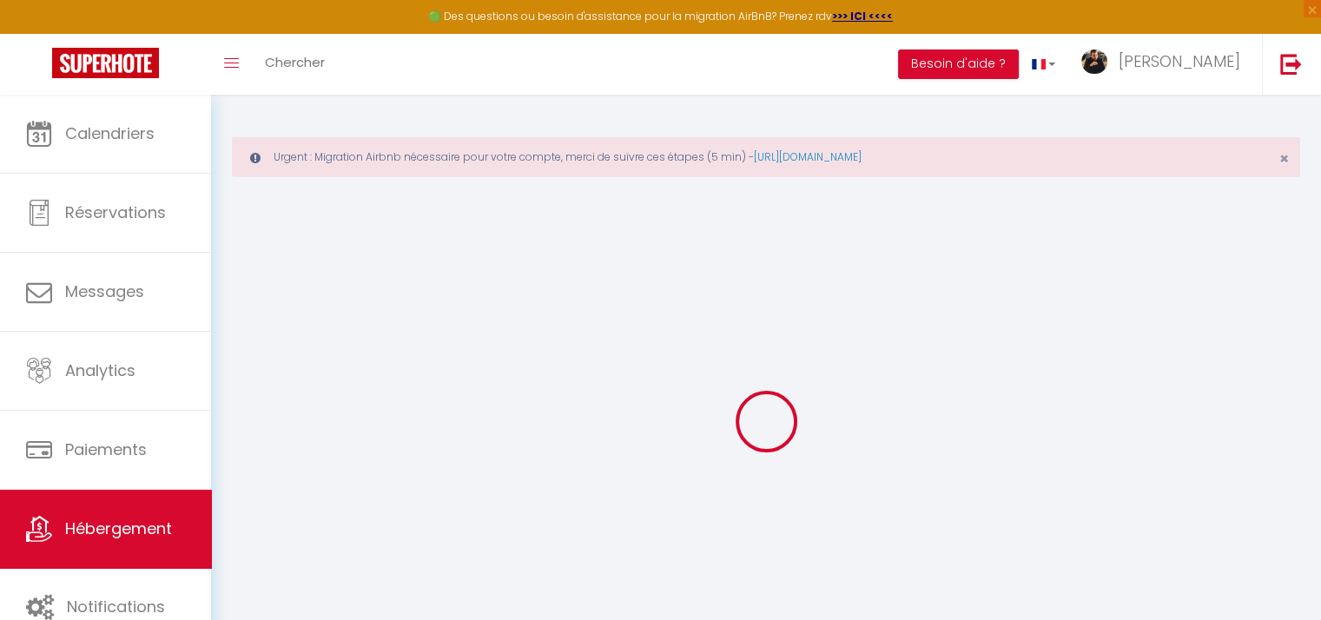
checkbox input "true"
checkbox input "false"
checkbox input "true"
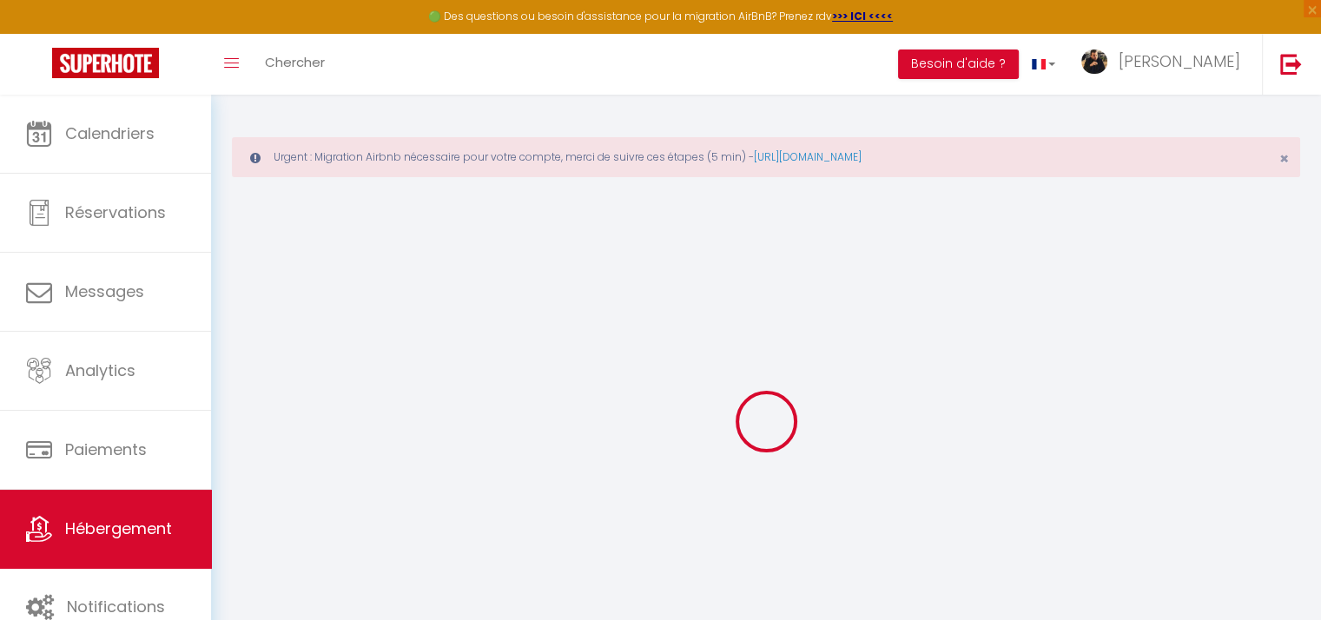
checkbox input "false"
select select "16:00"
select select "23:45"
select select "11:00"
select select "30"
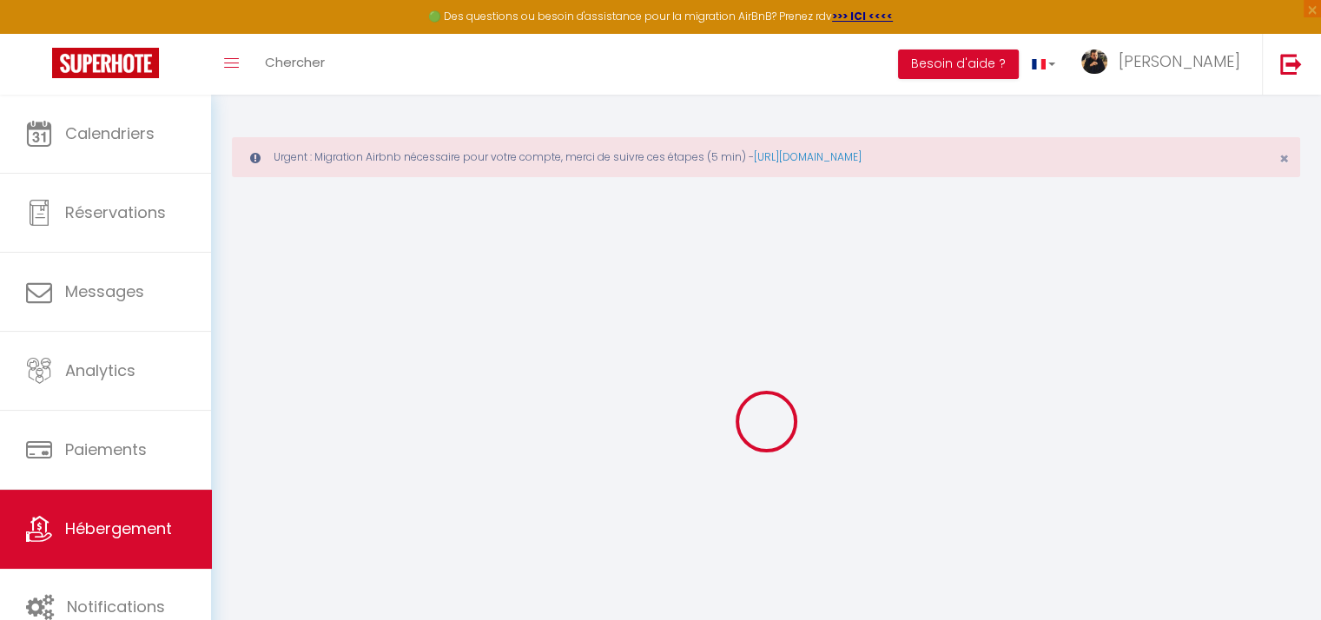
select select "120"
checkbox input "true"
checkbox input "false"
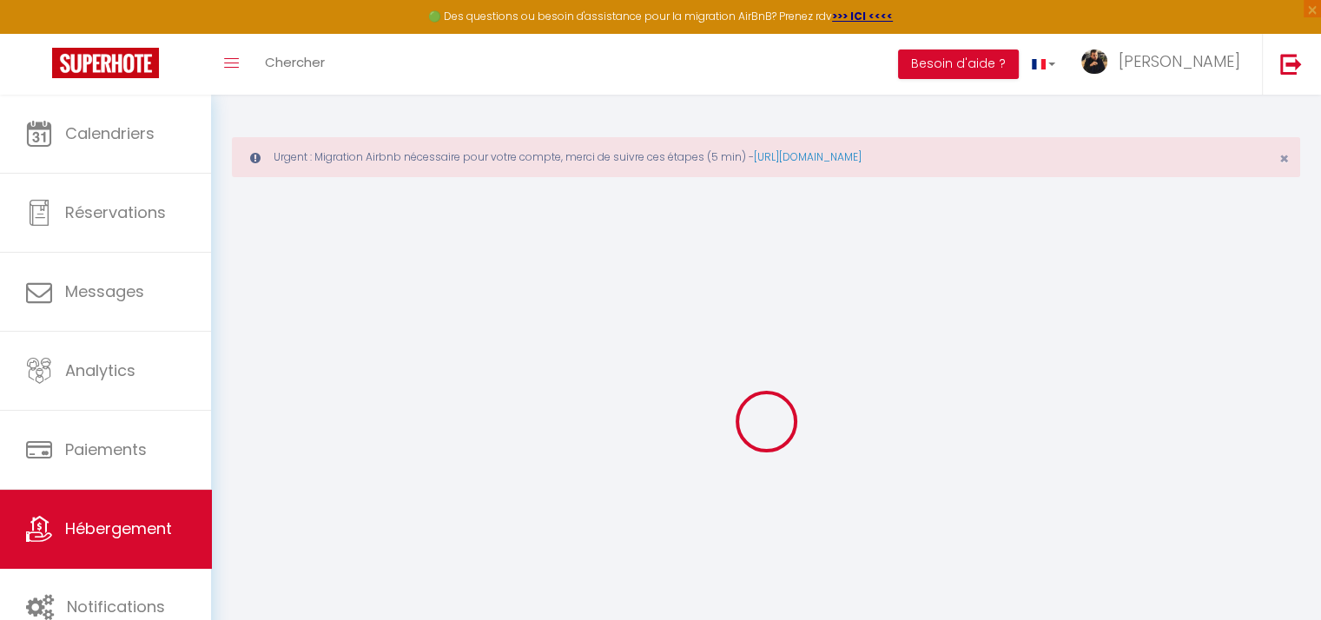
checkbox input "true"
checkbox input "false"
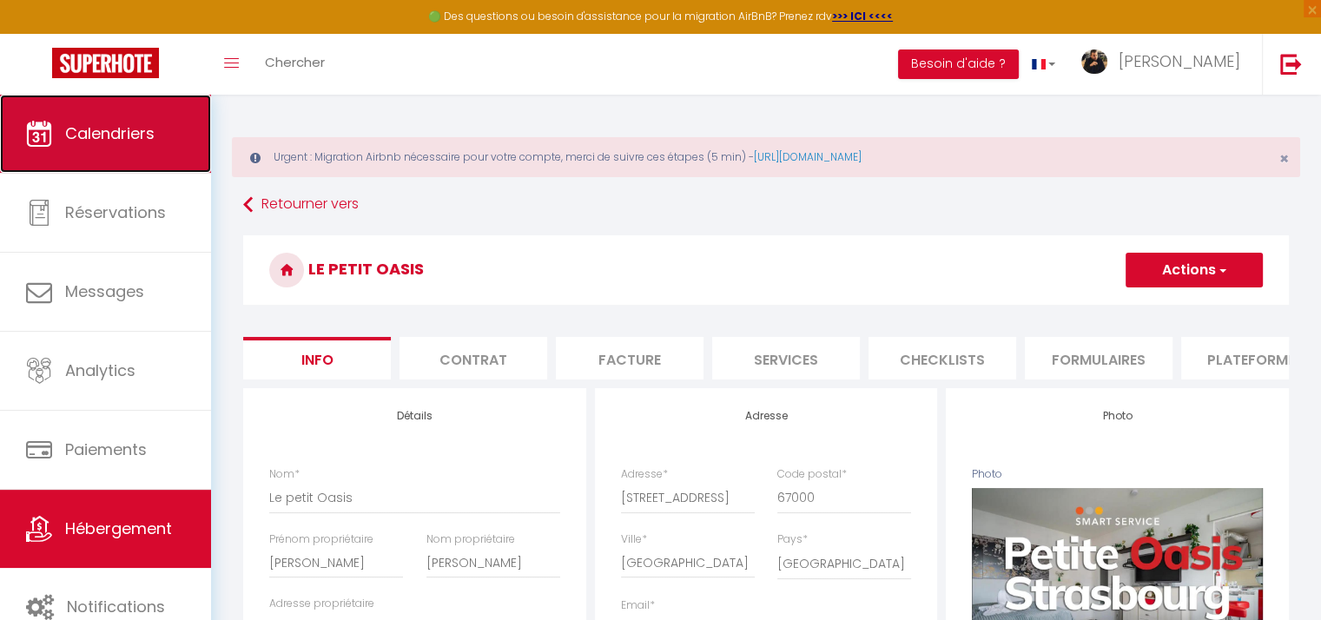
click at [108, 142] on span "Calendriers" at bounding box center [109, 133] width 89 height 22
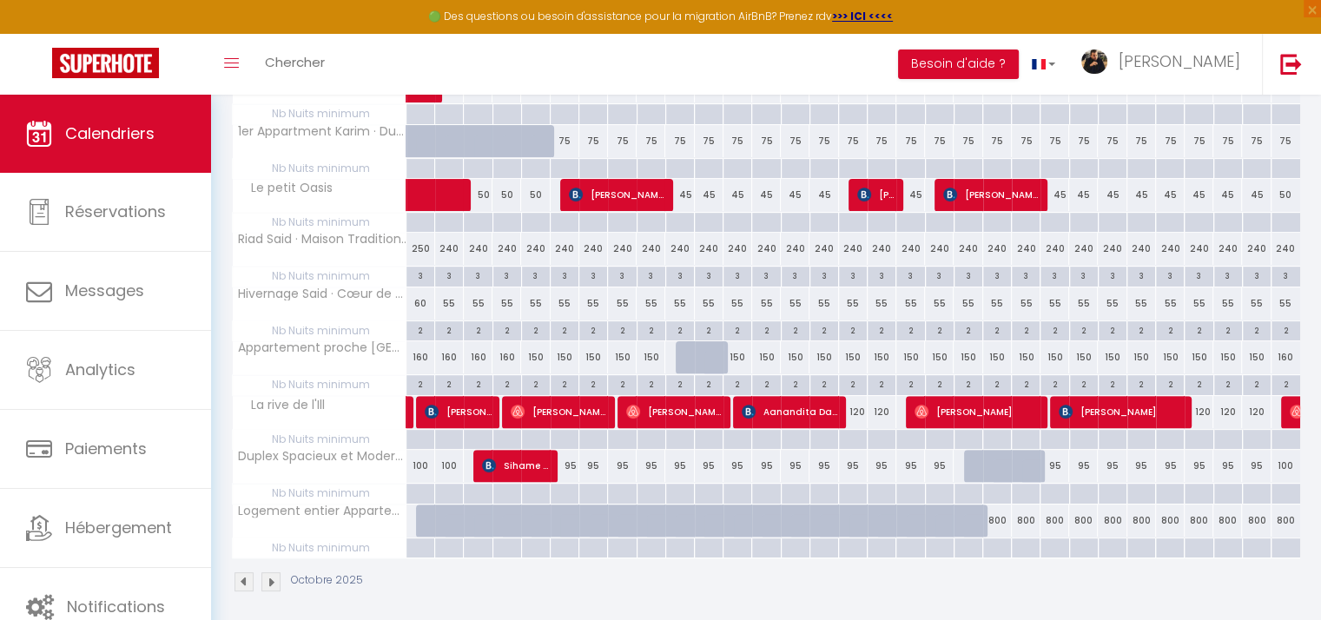
scroll to position [459, 0]
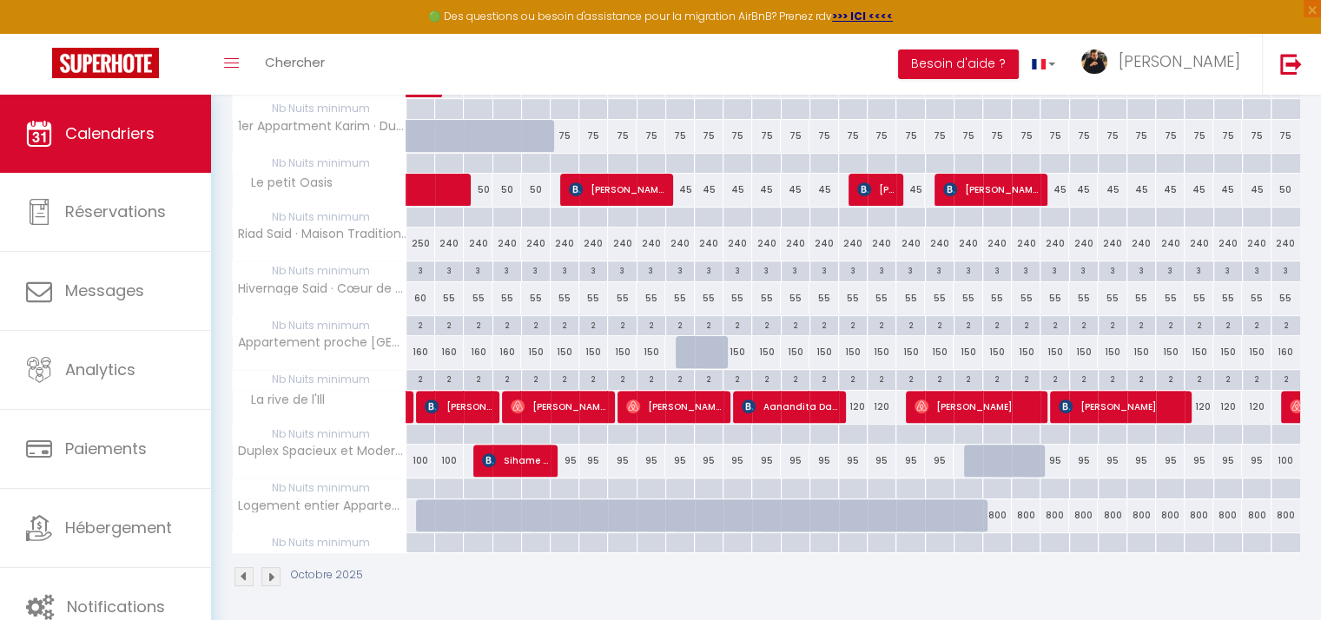
click at [268, 572] on img at bounding box center [270, 576] width 19 height 19
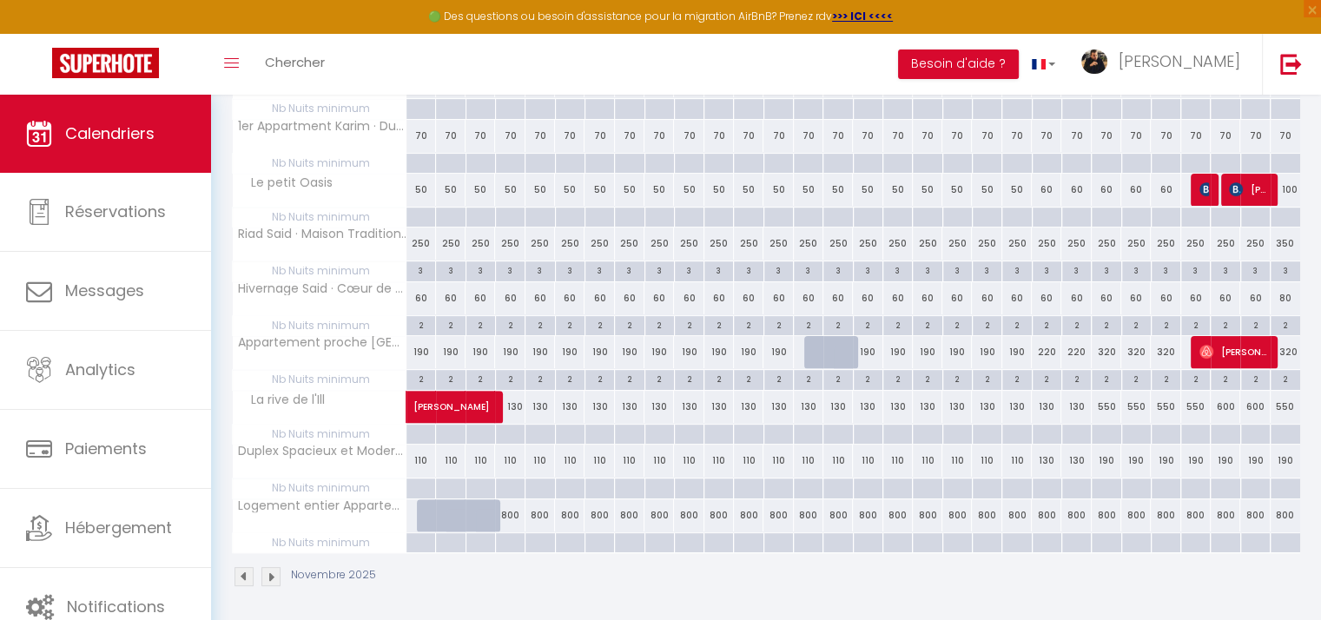
click at [270, 570] on img at bounding box center [270, 576] width 19 height 19
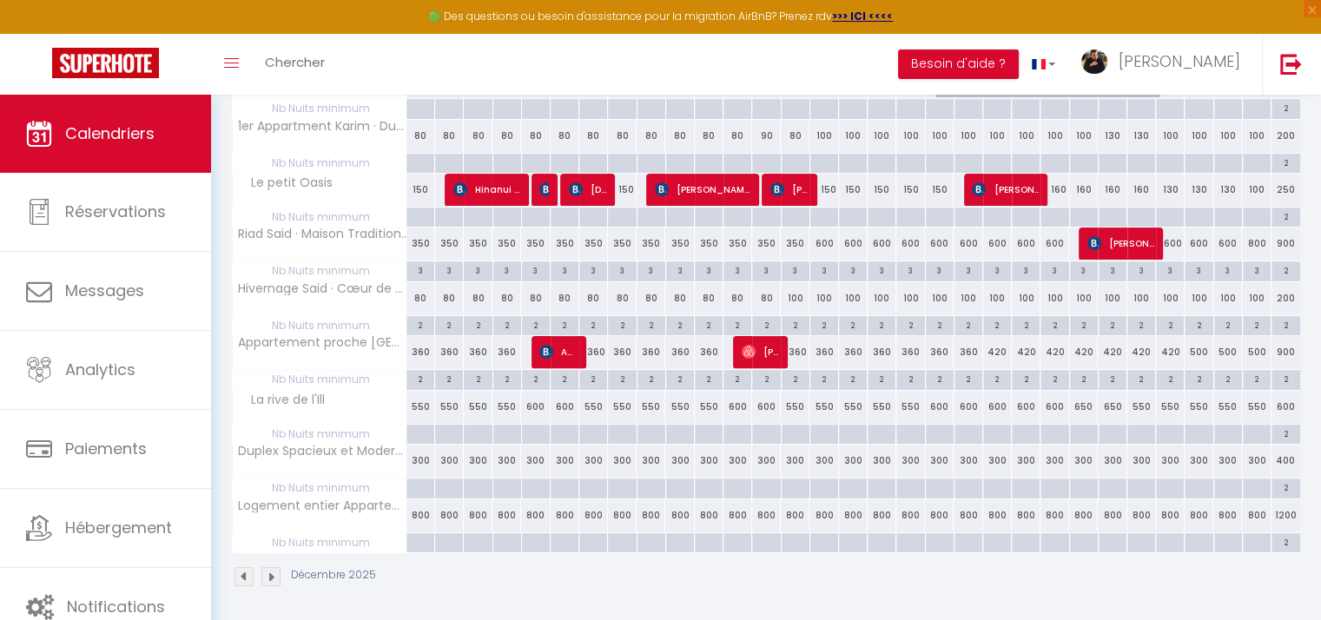
click at [243, 571] on img at bounding box center [243, 576] width 19 height 19
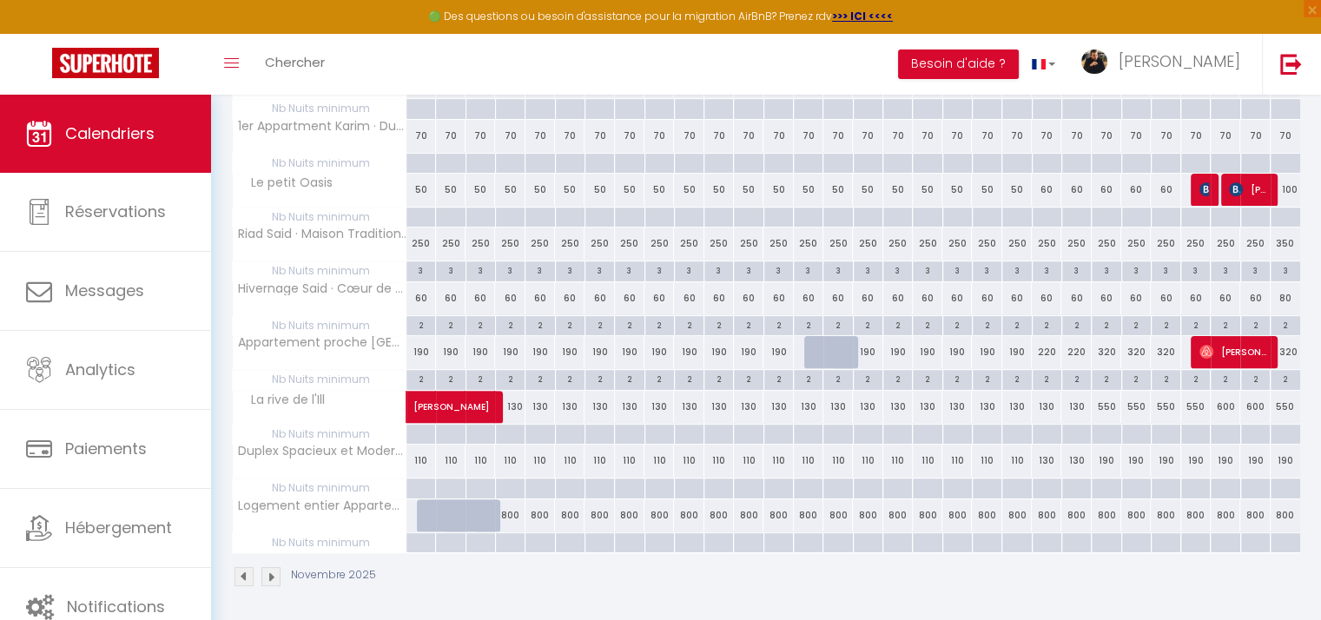
click at [247, 568] on img at bounding box center [243, 576] width 19 height 19
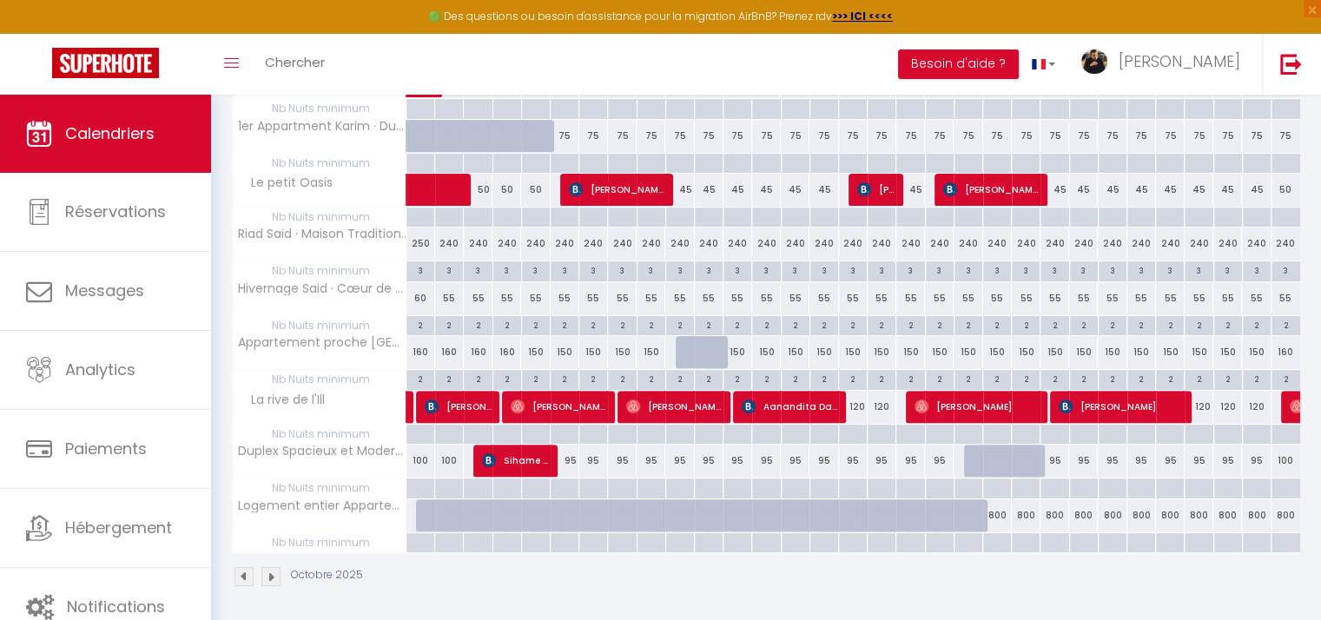
click at [242, 572] on img at bounding box center [243, 576] width 19 height 19
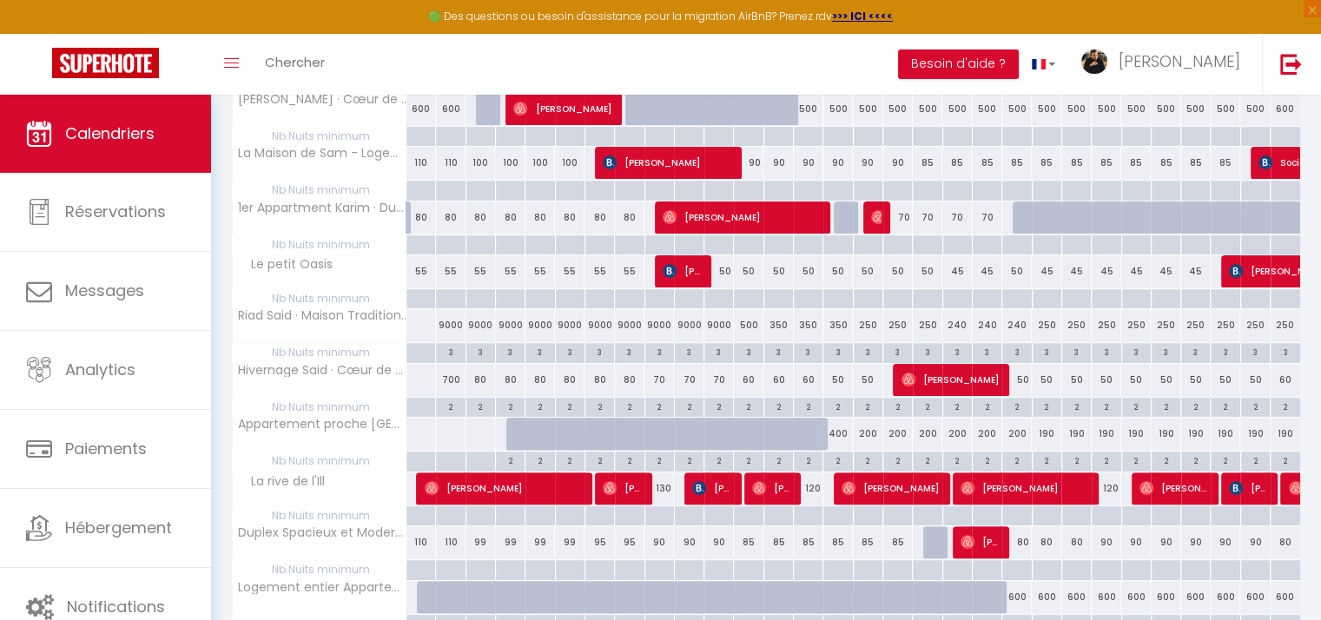
scroll to position [285, 0]
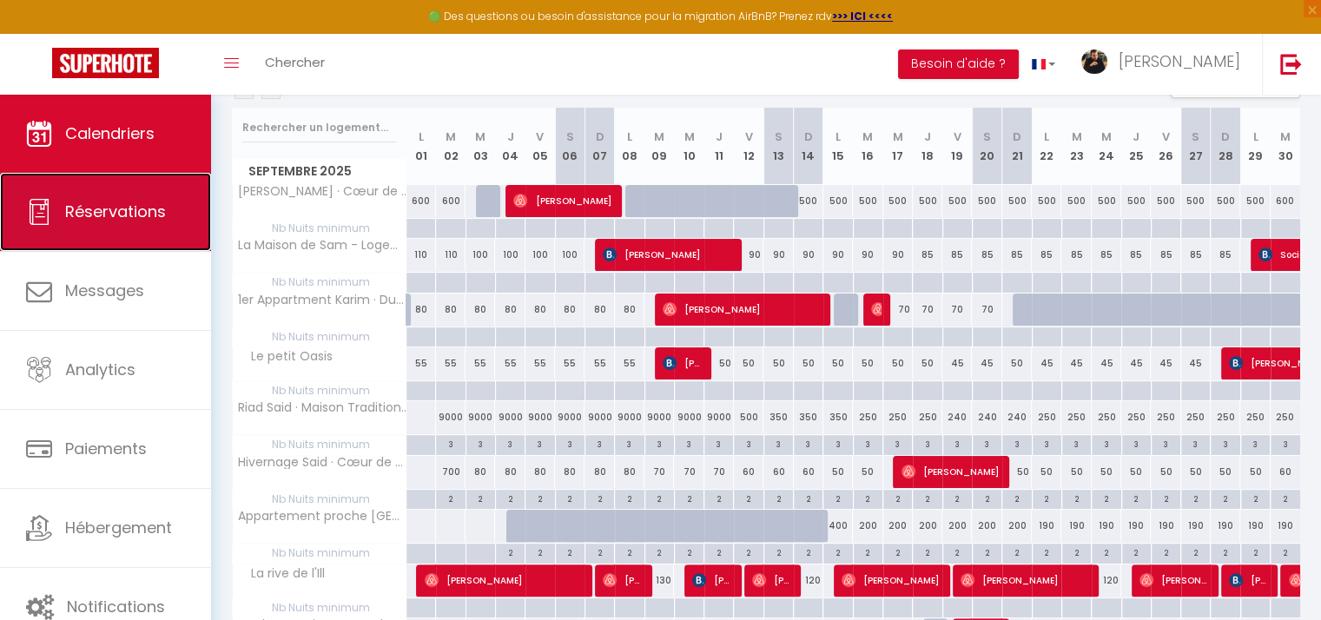
click at [95, 206] on span "Réservations" at bounding box center [115, 212] width 101 height 22
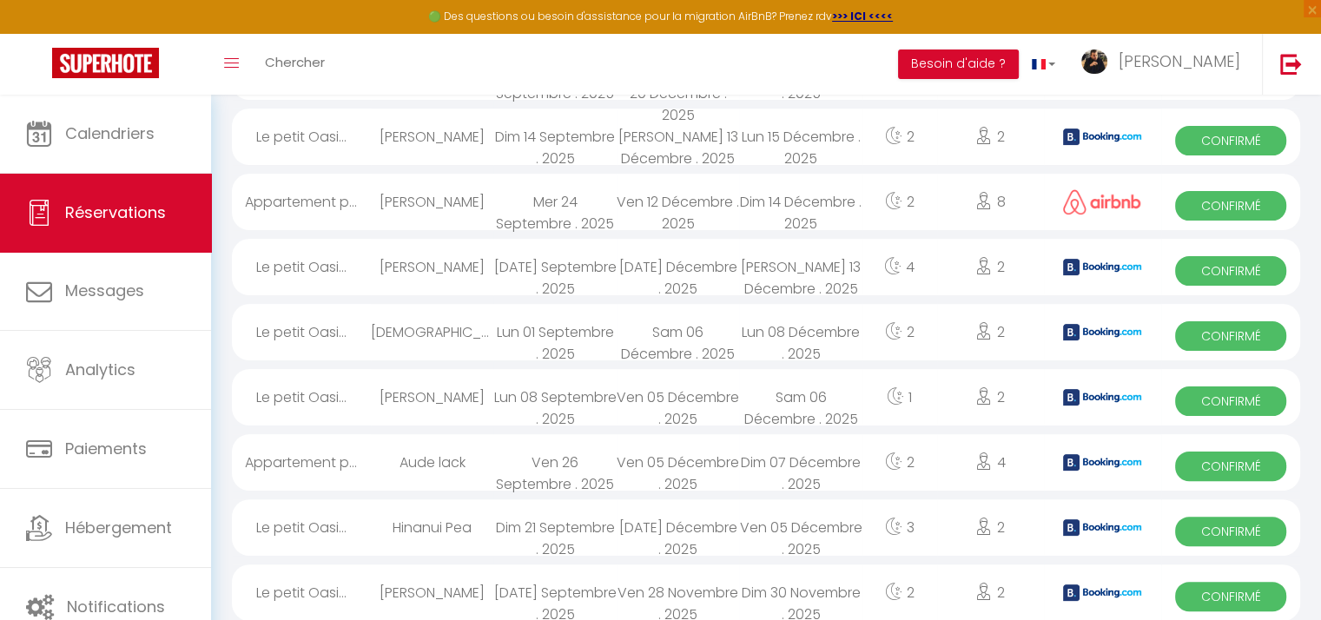
scroll to position [1276, 0]
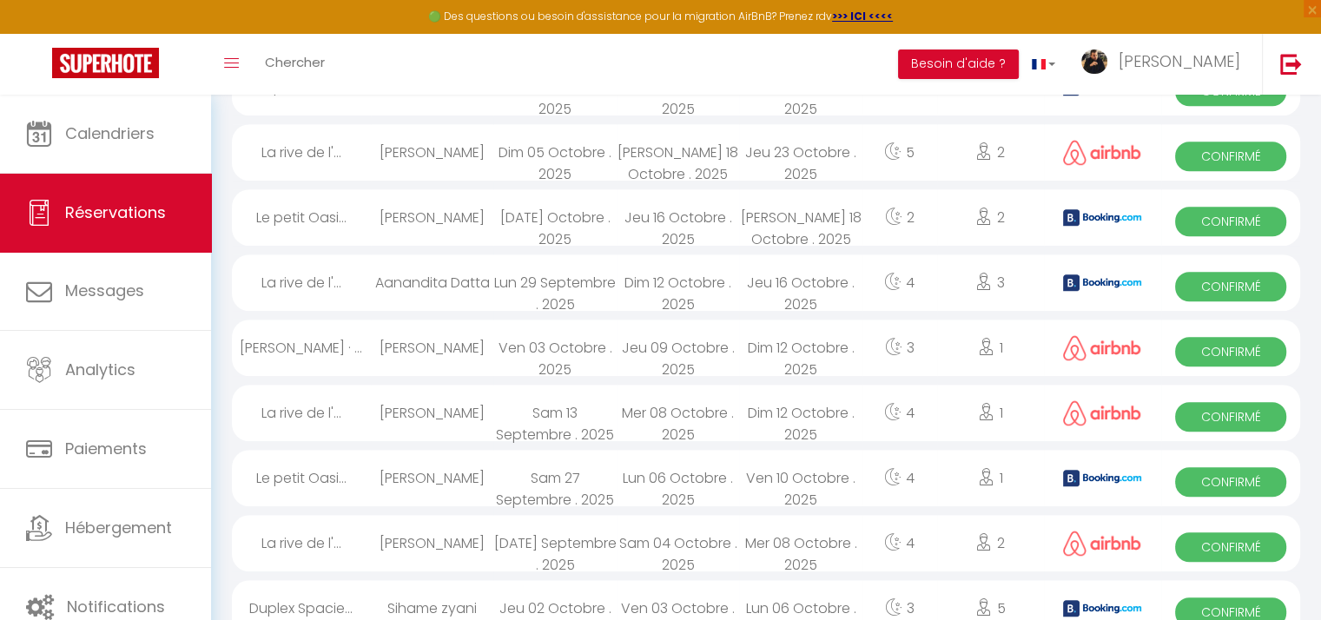
click at [280, 211] on div "Le petit Oasi..." at bounding box center [301, 217] width 139 height 56
select select "OK"
select select "KO"
select select "0"
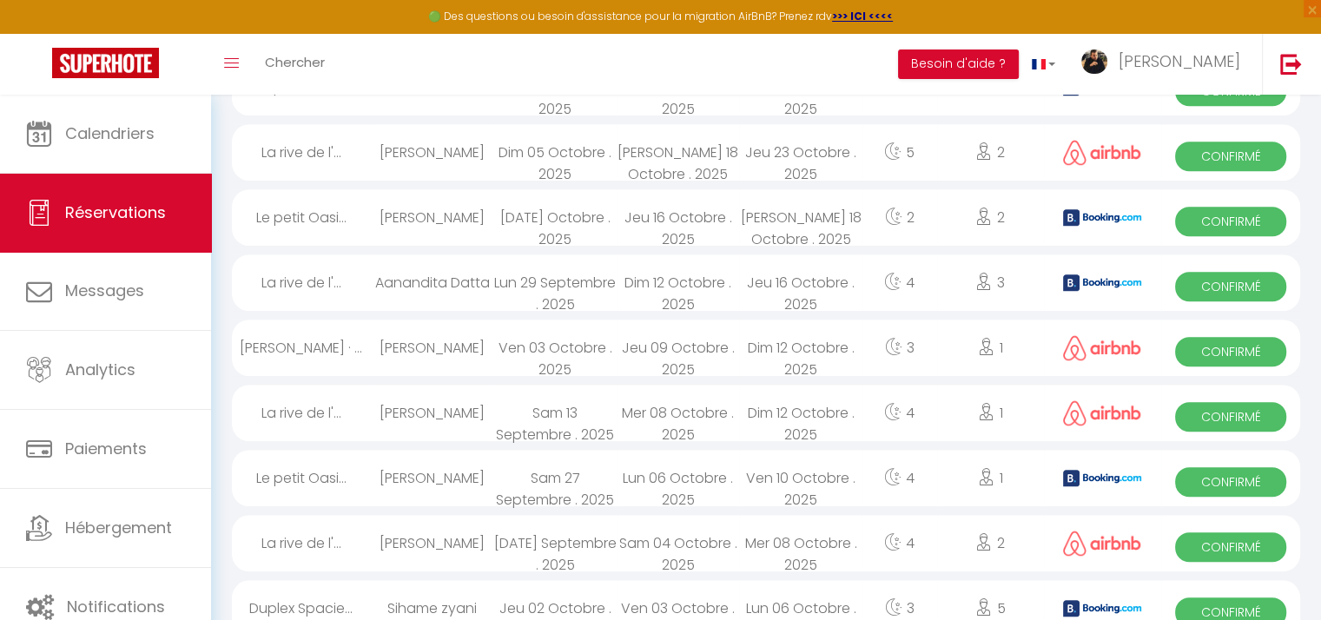
select select "1"
select select
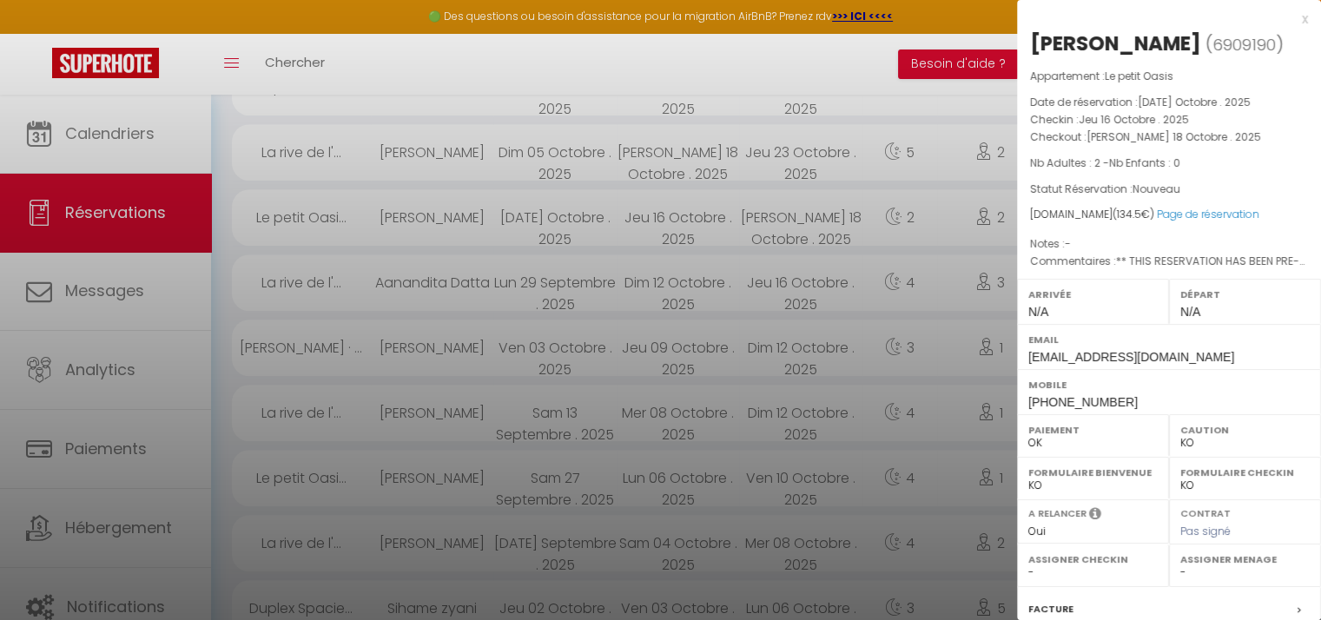
click at [280, 211] on div at bounding box center [660, 310] width 1321 height 620
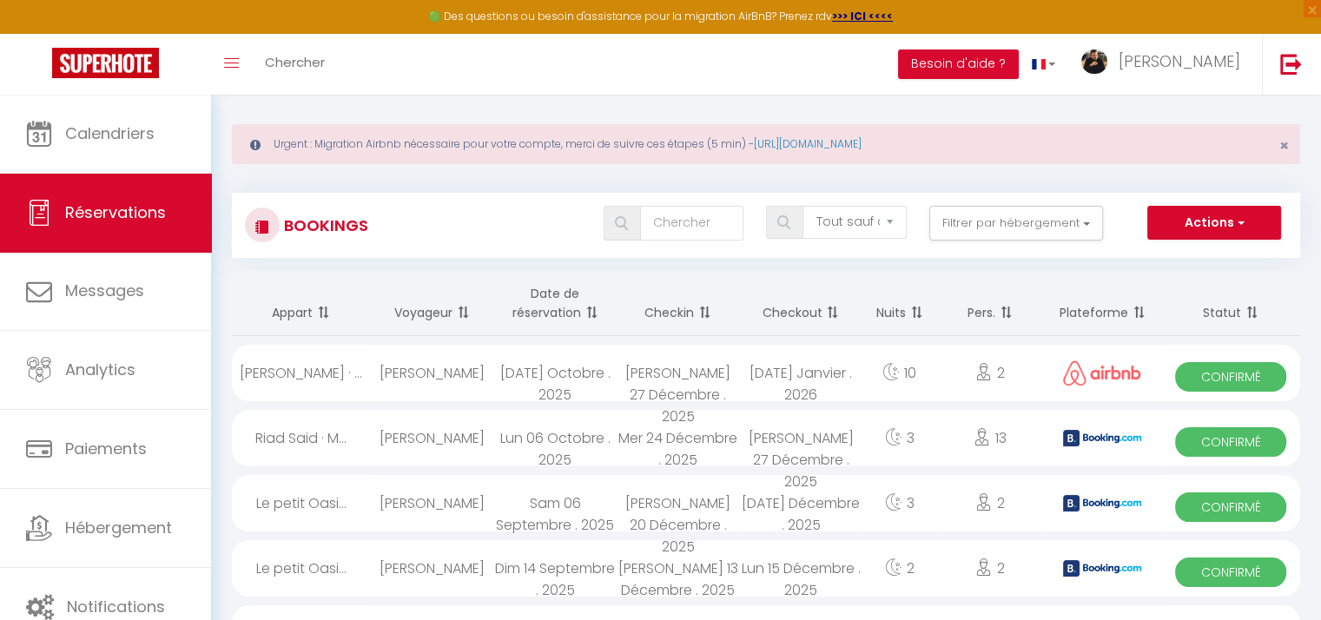
scroll to position [0, 0]
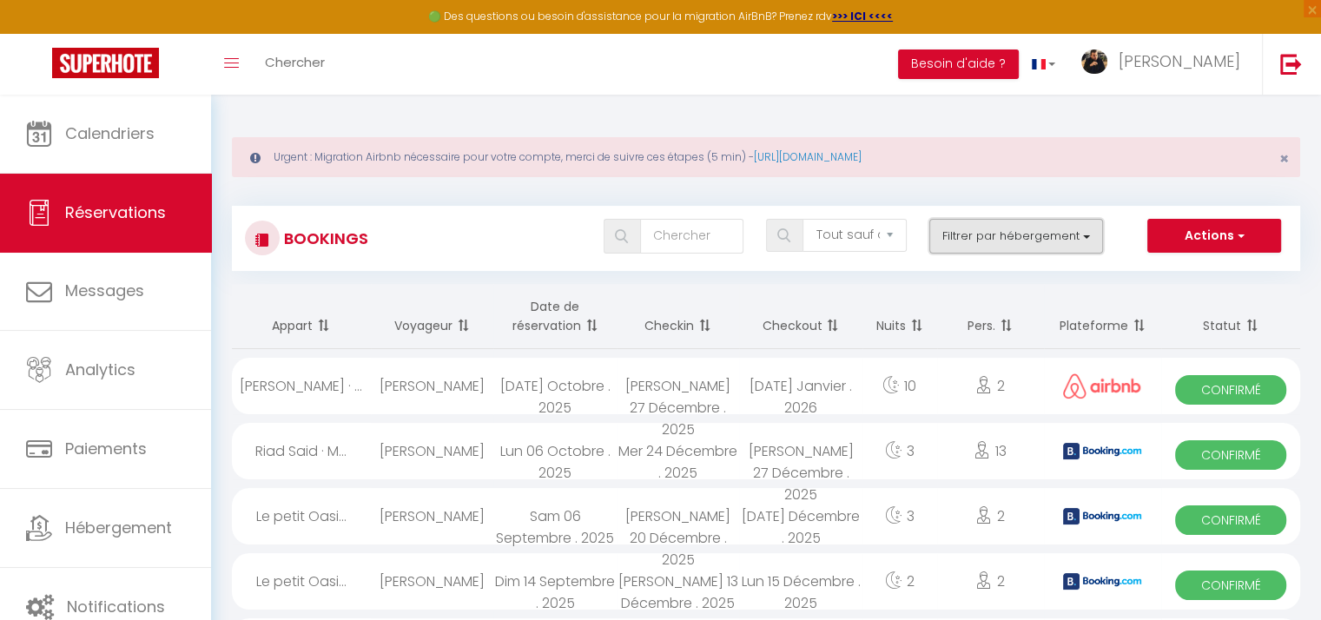
click at [1032, 238] on button "Filtrer par hébergement" at bounding box center [1016, 236] width 174 height 35
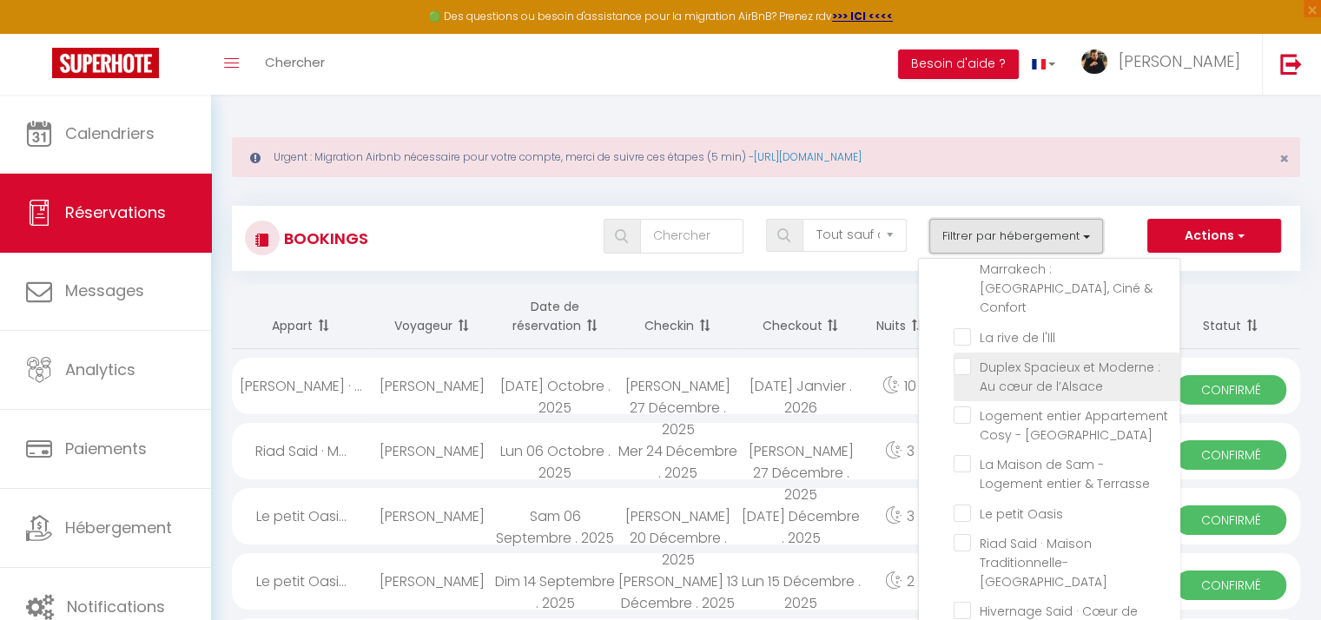
scroll to position [87, 0]
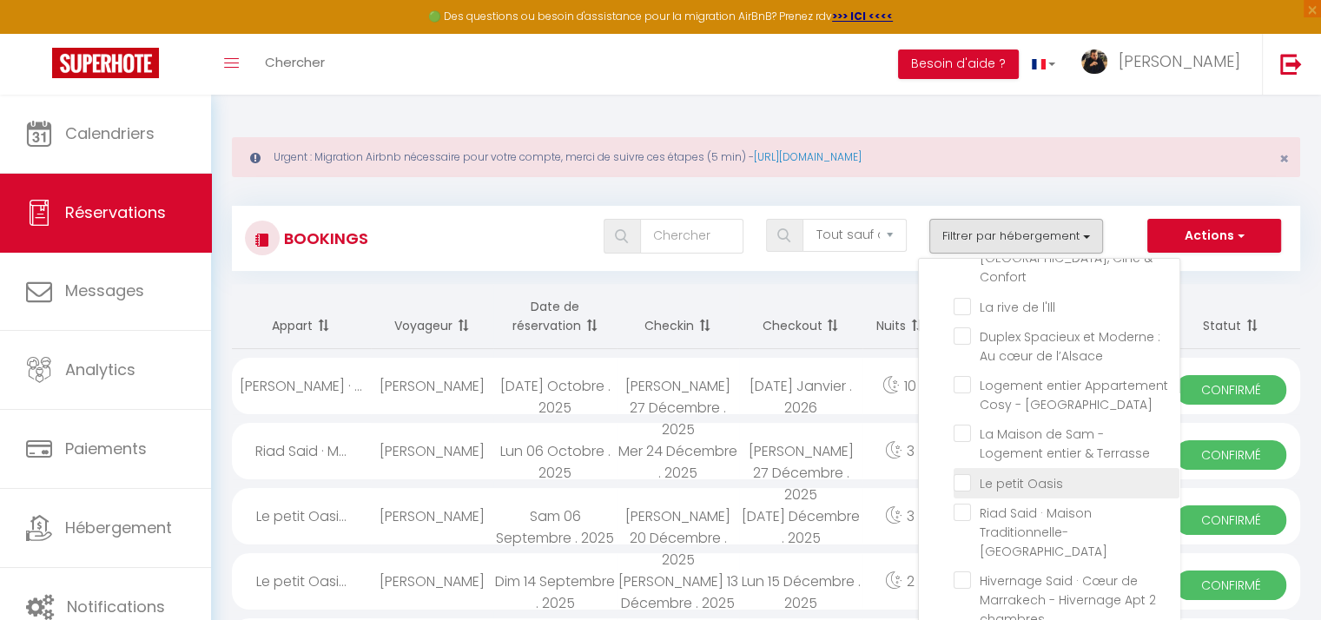
click at [1023, 473] on input "Le petit Oasis" at bounding box center [1067, 481] width 226 height 17
checkbox input "true"
checkbox input "false"
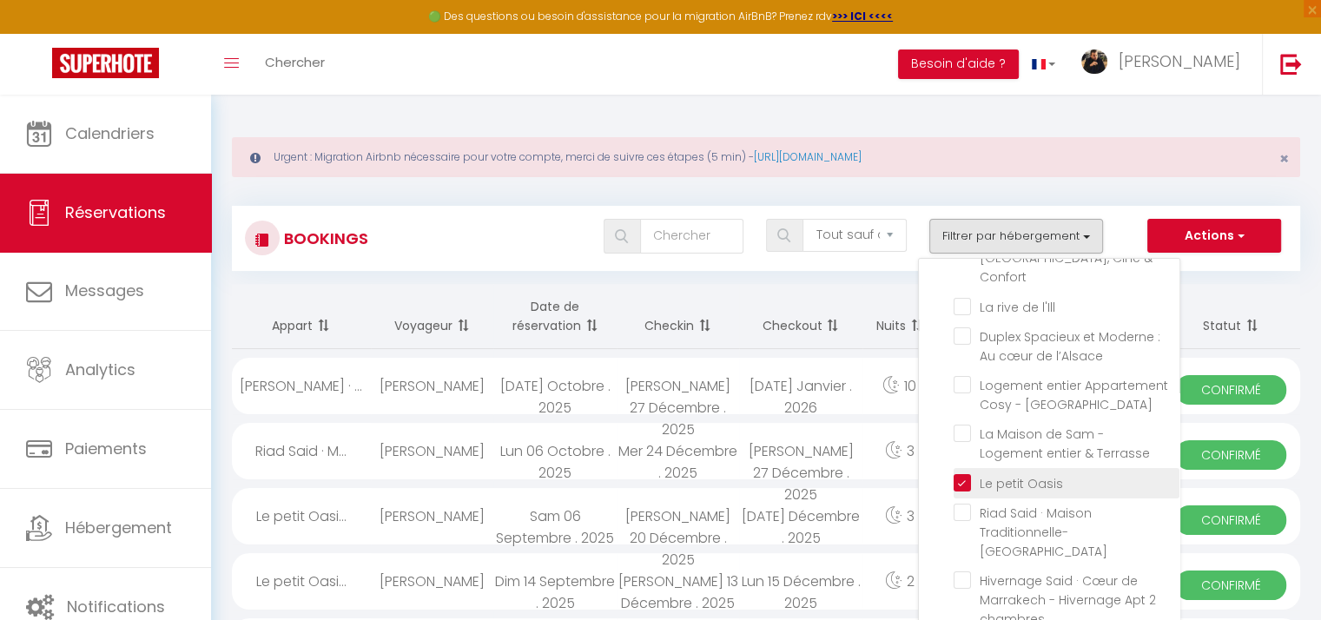
checkbox input "false"
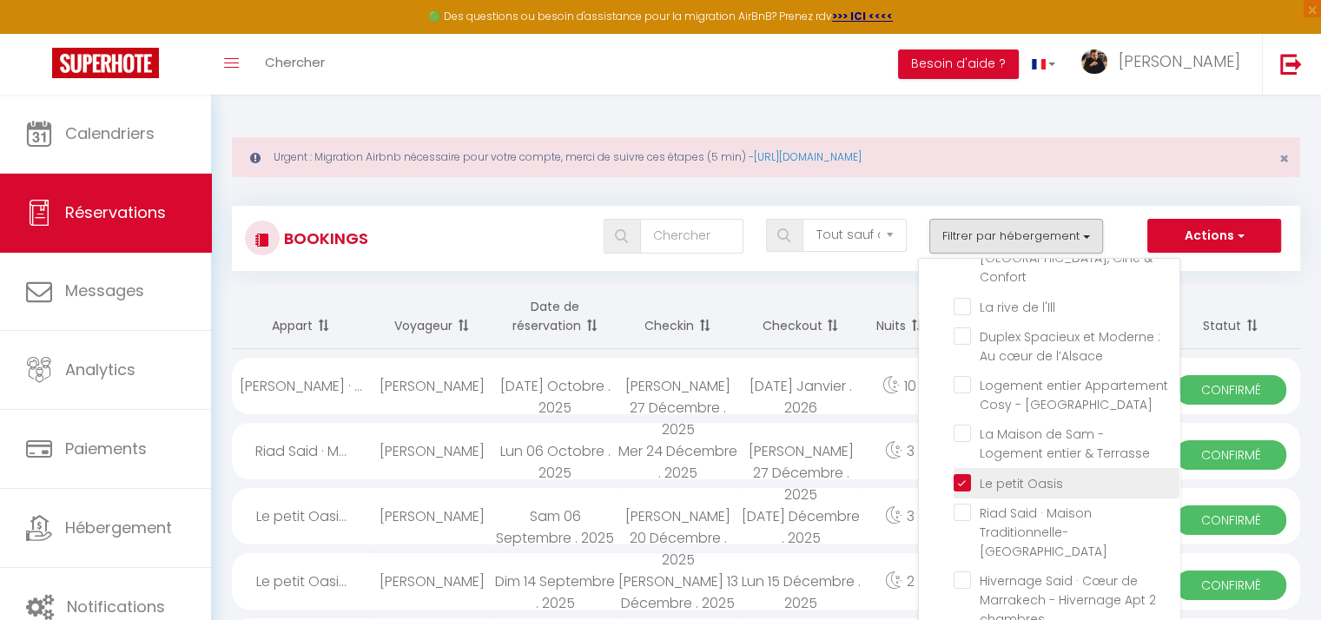
checkbox input "false"
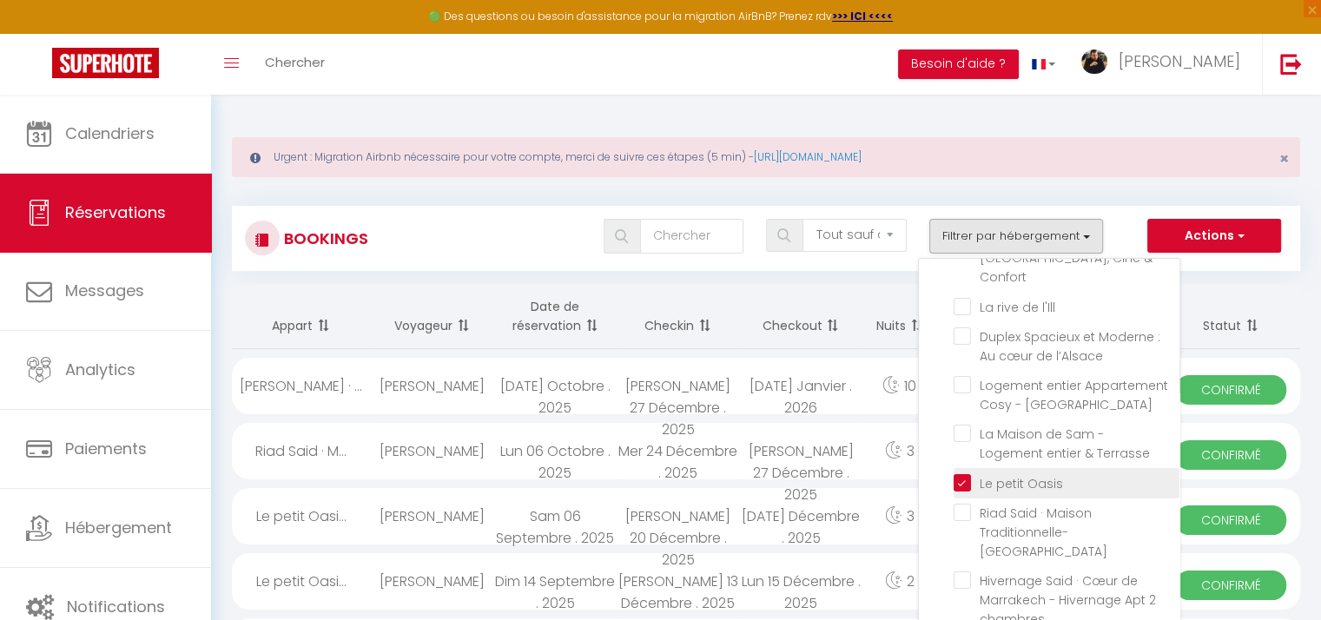
checkbox input "false"
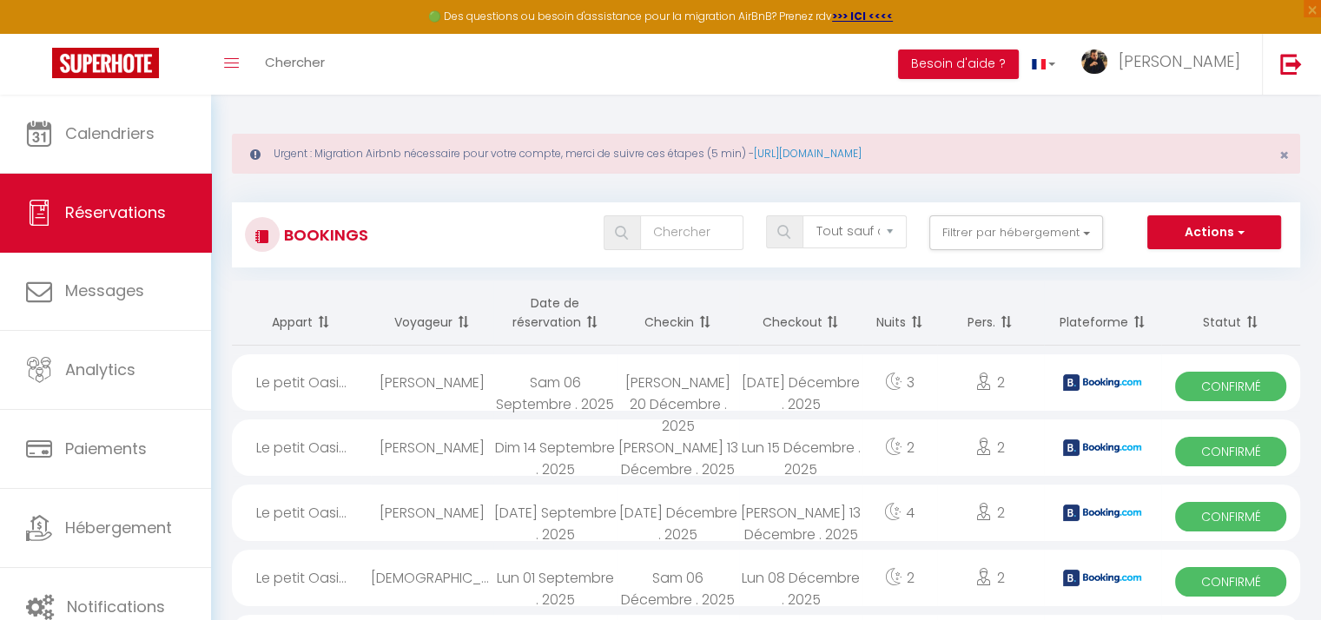
scroll to position [0, 0]
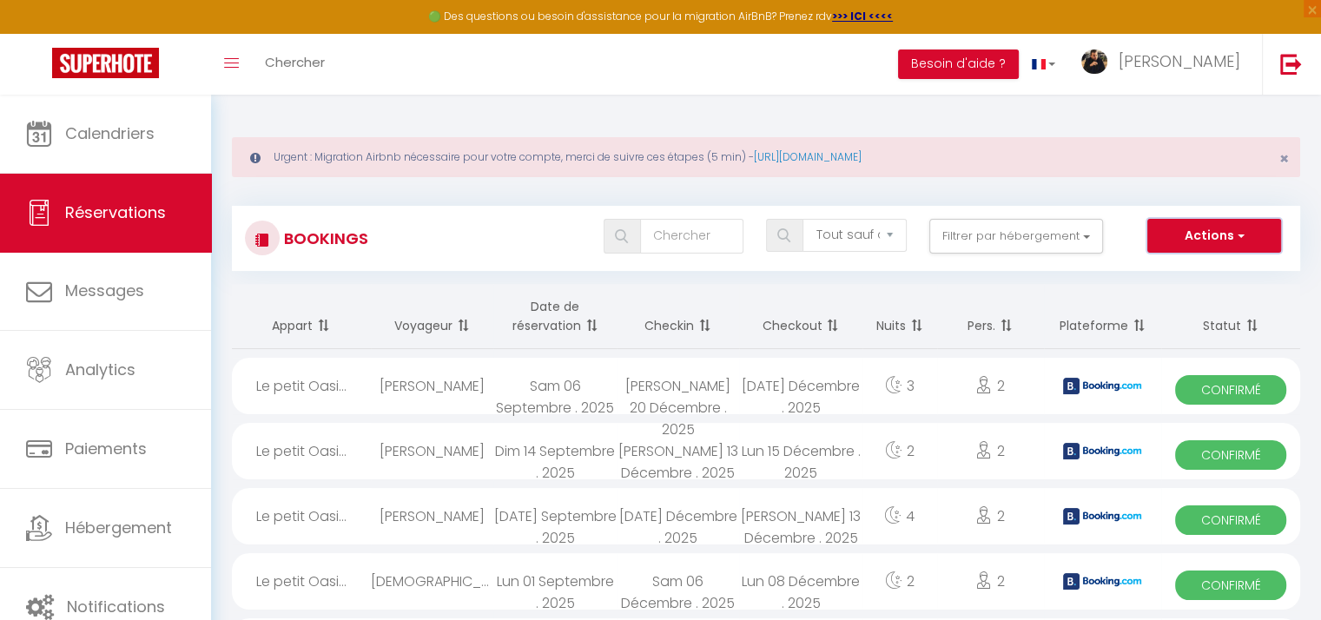
click at [1243, 241] on span "button" at bounding box center [1238, 235] width 10 height 17
click at [1186, 297] on link "Exporter les réservations" at bounding box center [1187, 296] width 186 height 23
type input "[EMAIL_ADDRESS][DOMAIN_NAME]"
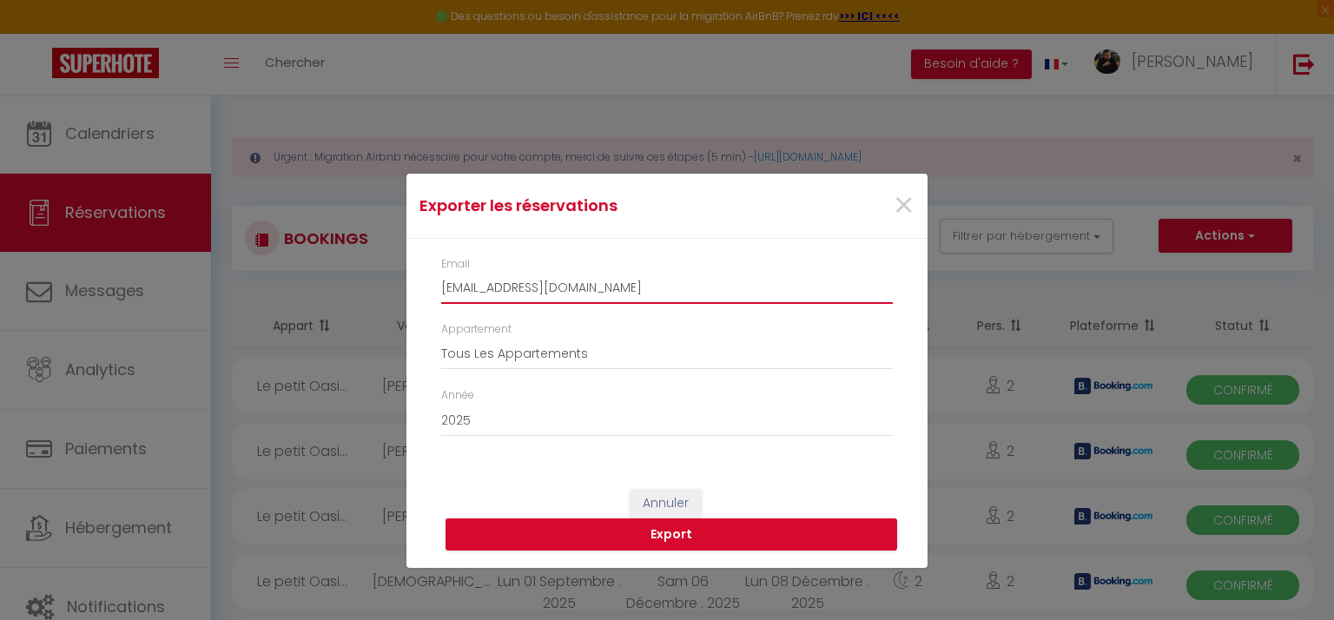
click at [707, 286] on input "[EMAIL_ADDRESS][DOMAIN_NAME]" at bounding box center [667, 288] width 452 height 31
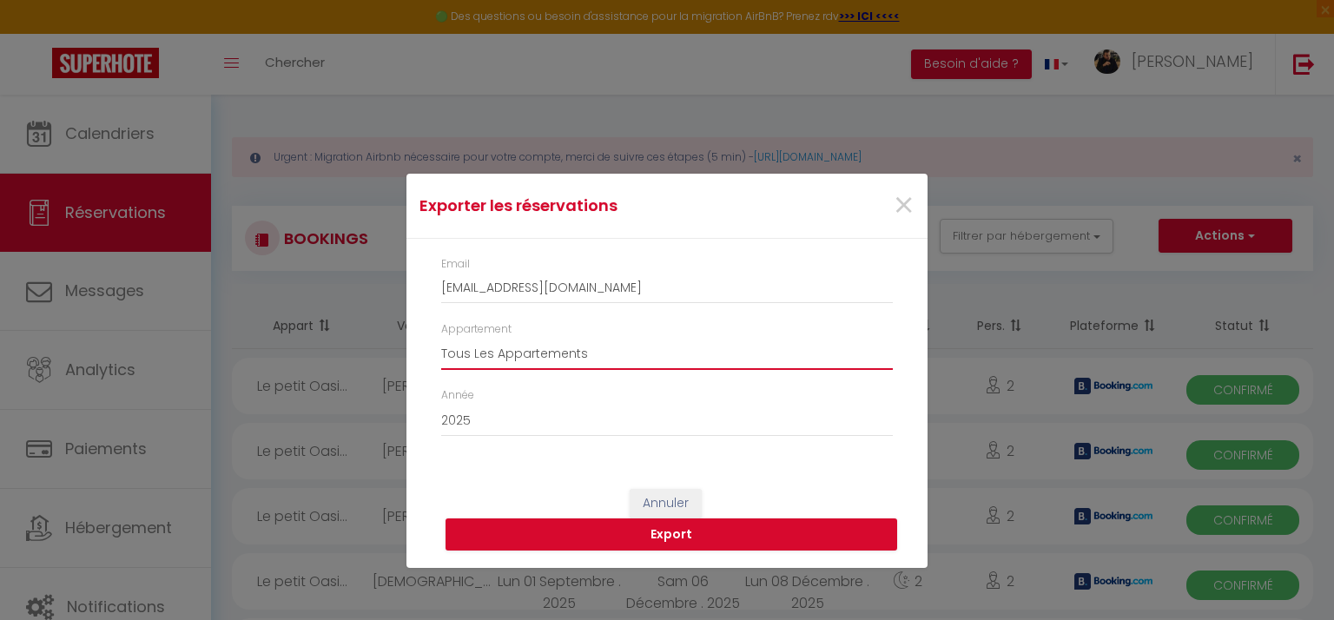
click at [610, 347] on select "Tous Les Appartements [PERSON_NAME] · Cœur de Marrakech : Luxe, Ciné & Confort …" at bounding box center [667, 353] width 452 height 33
select select "76293"
click at [441, 337] on select "Tous Les Appartements [PERSON_NAME] · Cœur de Marrakech : Luxe, Ciné & Confort …" at bounding box center [667, 353] width 452 height 33
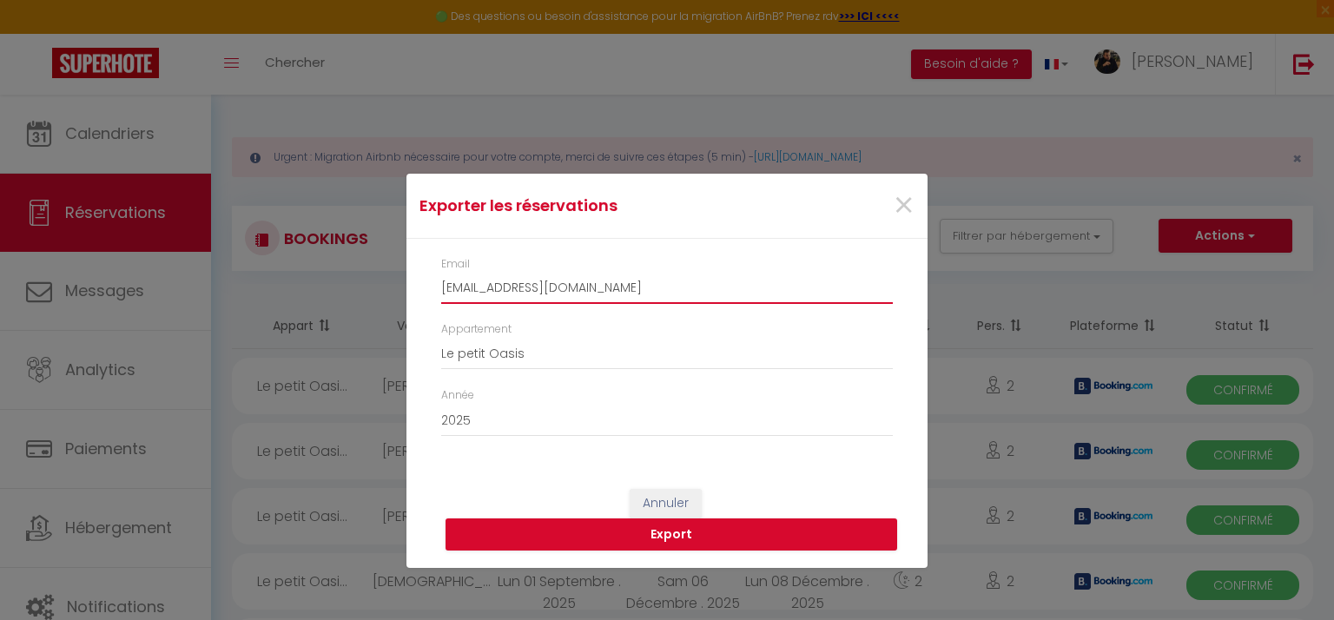
drag, startPoint x: 724, startPoint y: 288, endPoint x: 412, endPoint y: 287, distance: 311.8
click at [412, 287] on div "Email [EMAIL_ADDRESS][DOMAIN_NAME] Appartement Tous Les Appartements [PERSON_NA…" at bounding box center [666, 356] width 521 height 234
type input "[EMAIL_ADDRESS][DOMAIN_NAME]"
click at [568, 533] on button "Export" at bounding box center [671, 534] width 452 height 33
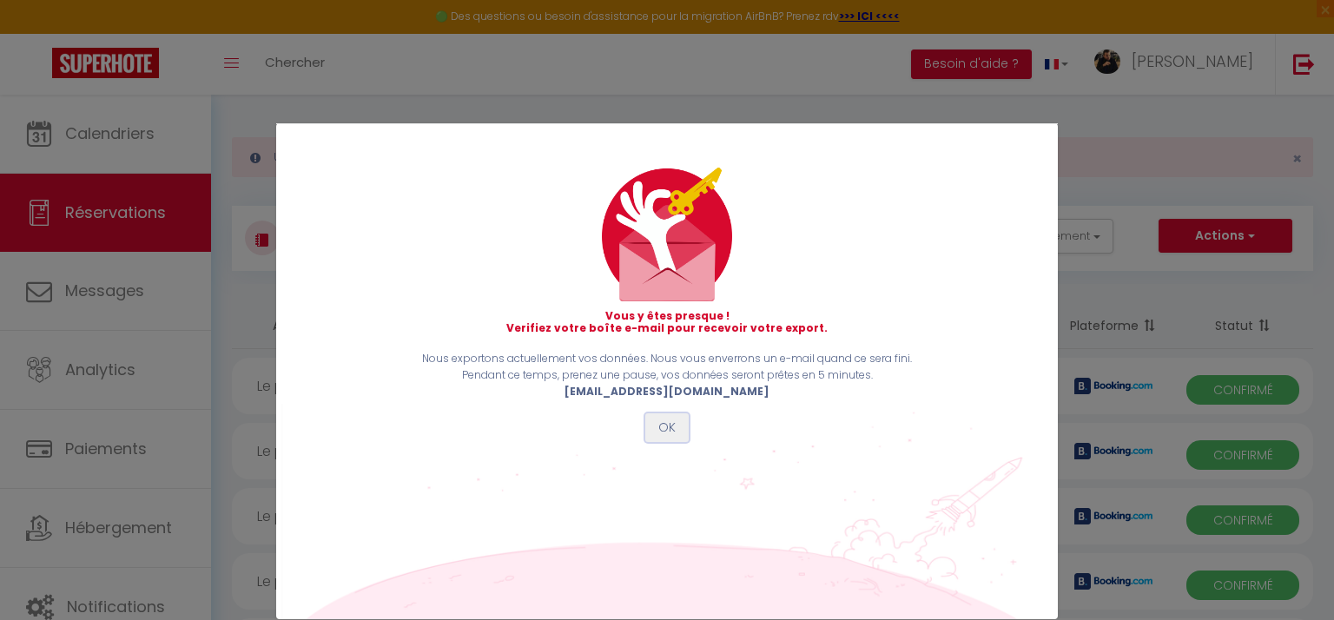
click at [657, 428] on button "OK" at bounding box center [666, 428] width 43 height 30
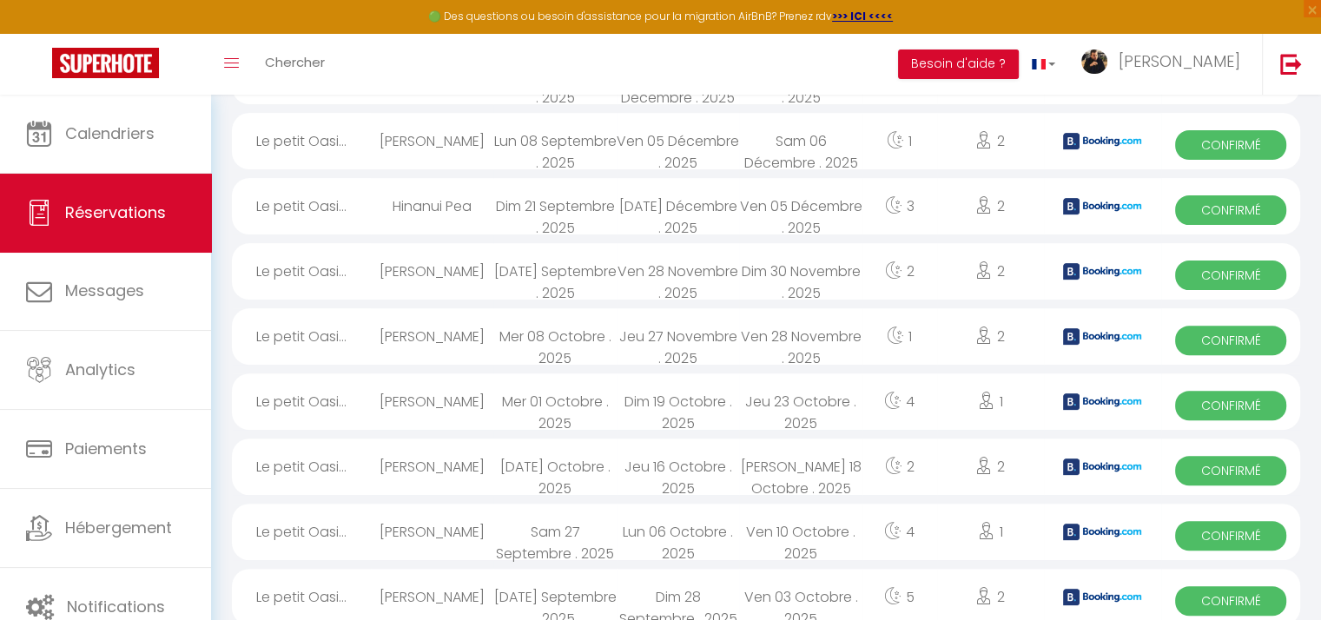
scroll to position [604, 0]
